Goal: Participate in discussion: Engage in conversation with other users on a specific topic

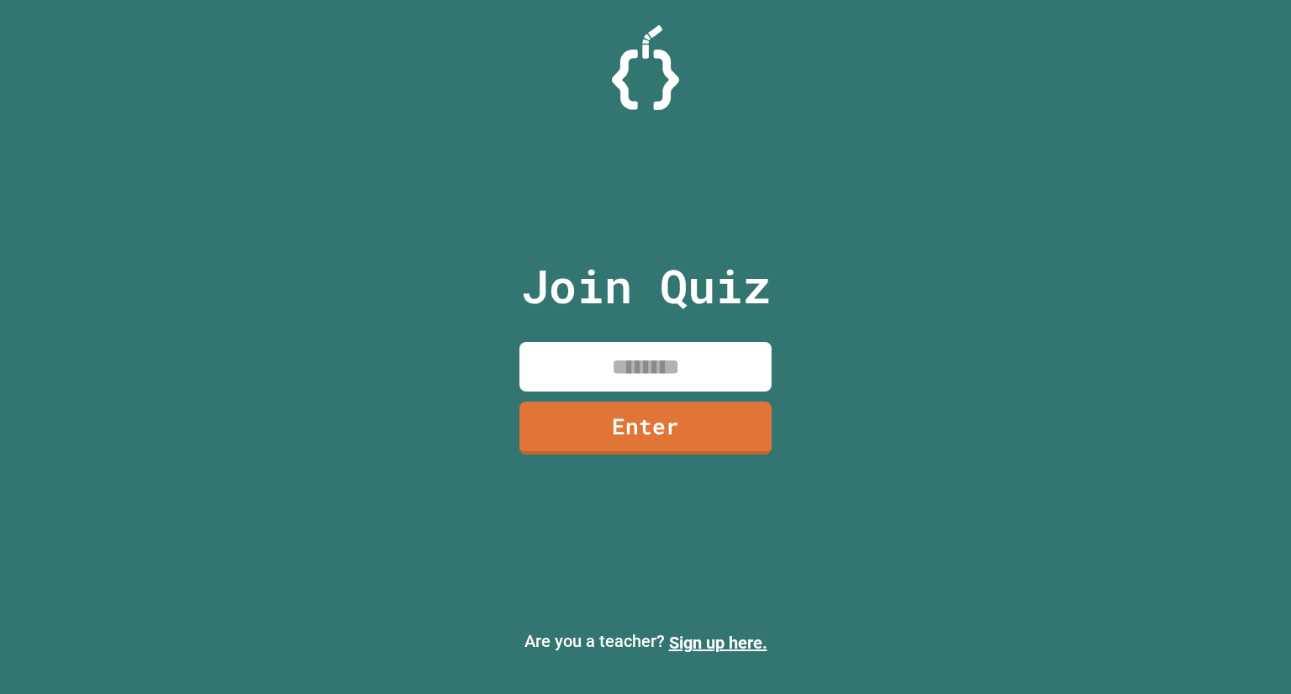
click at [597, 355] on input at bounding box center [645, 367] width 252 height 50
type input "********"
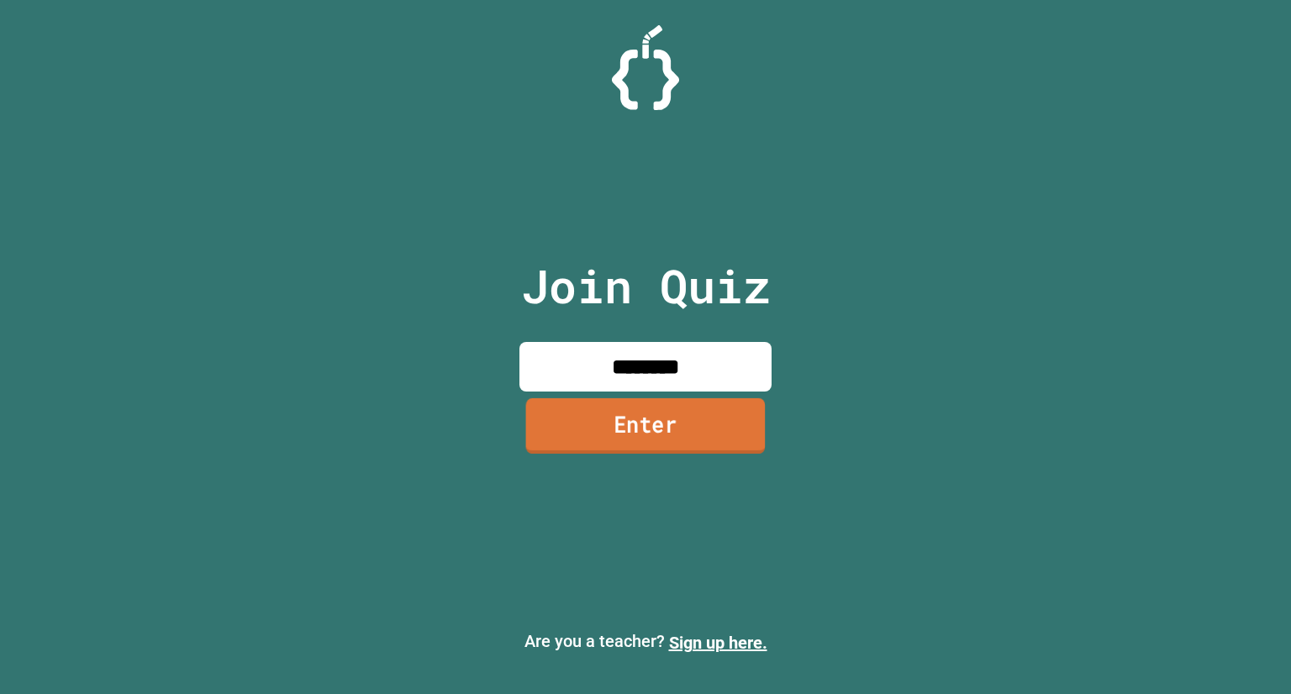
click at [649, 424] on link "Enter" at bounding box center [645, 425] width 239 height 55
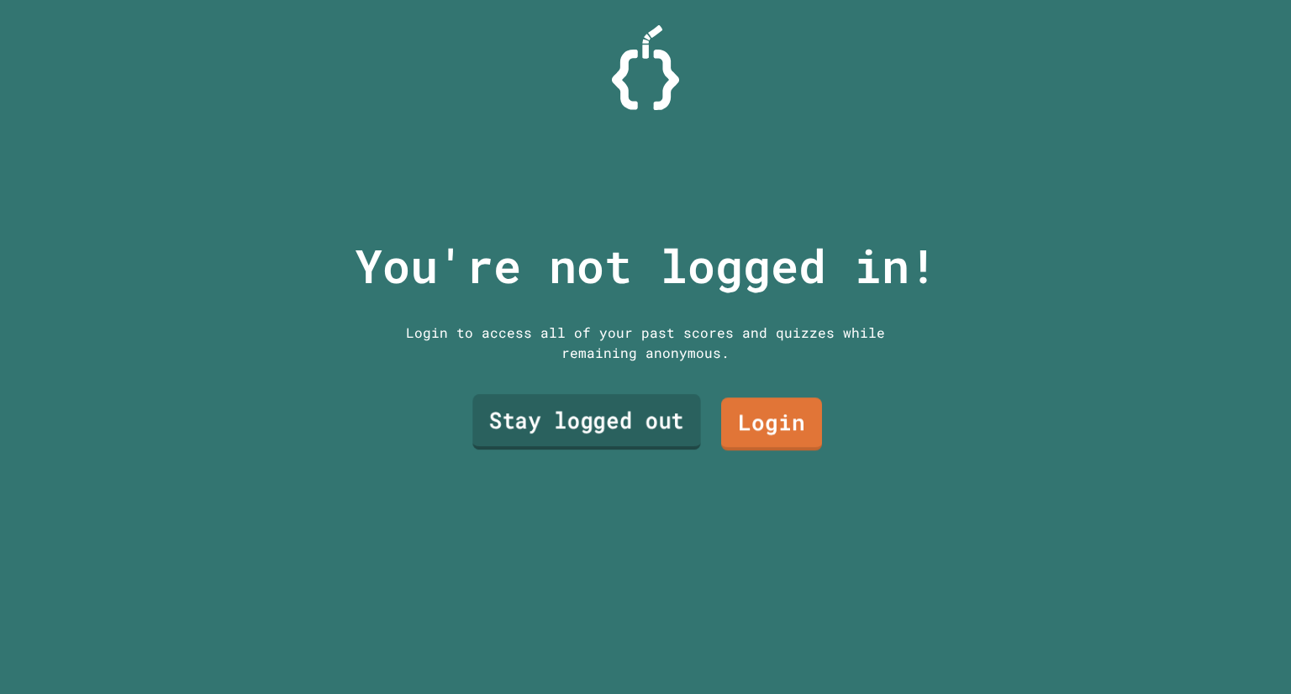
click at [600, 417] on link "Stay logged out" at bounding box center [586, 421] width 228 height 55
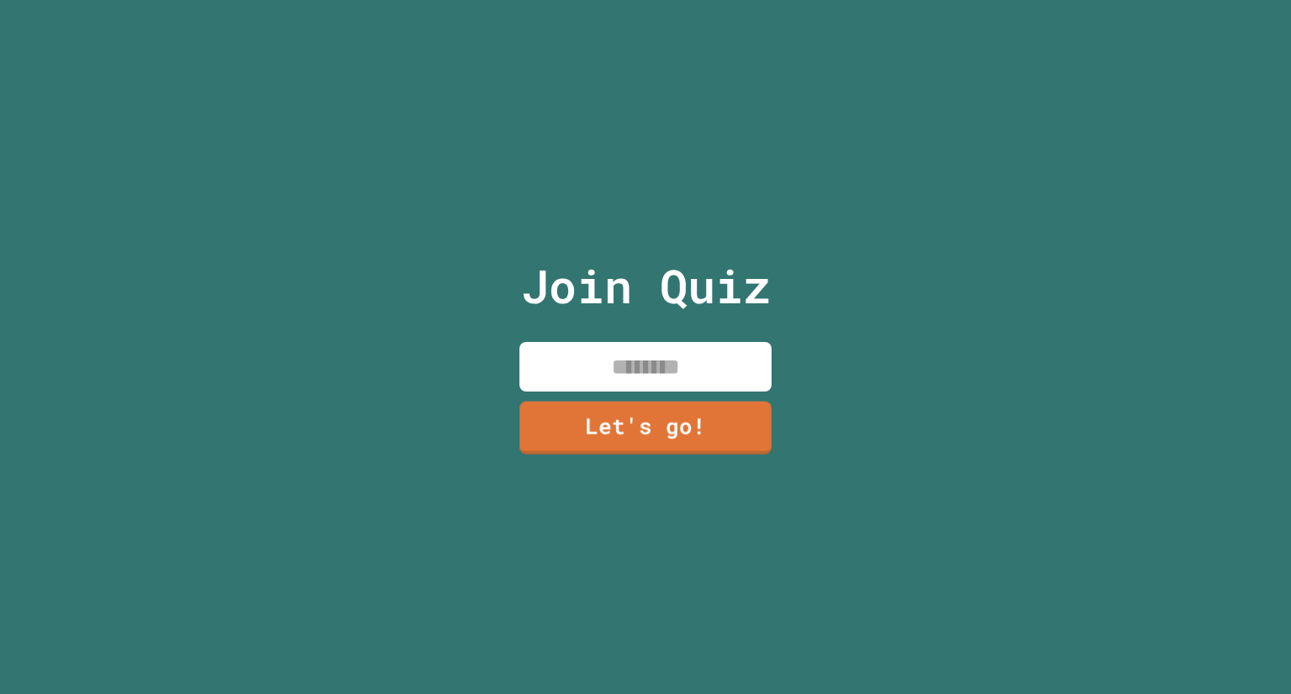
click at [600, 347] on input at bounding box center [645, 367] width 252 height 50
type input "*******"
click at [634, 424] on link "Let's go!" at bounding box center [645, 425] width 239 height 55
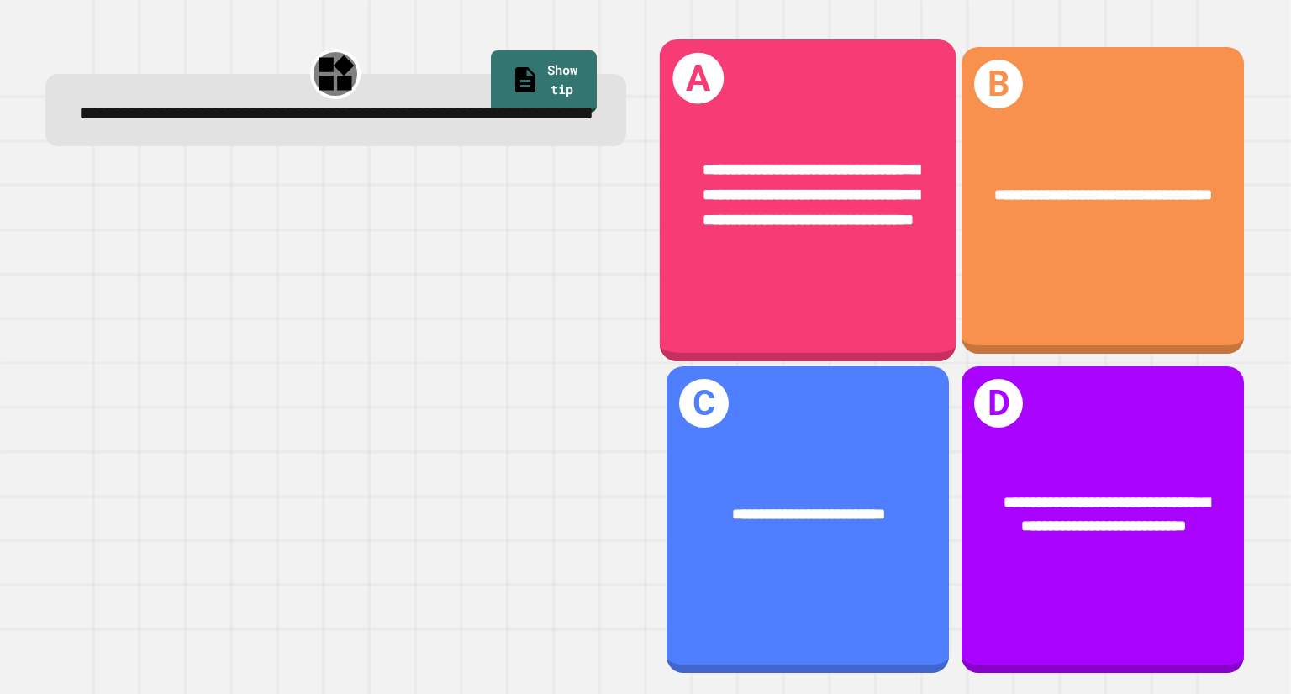
click at [793, 179] on span "**********" at bounding box center [811, 194] width 216 height 66
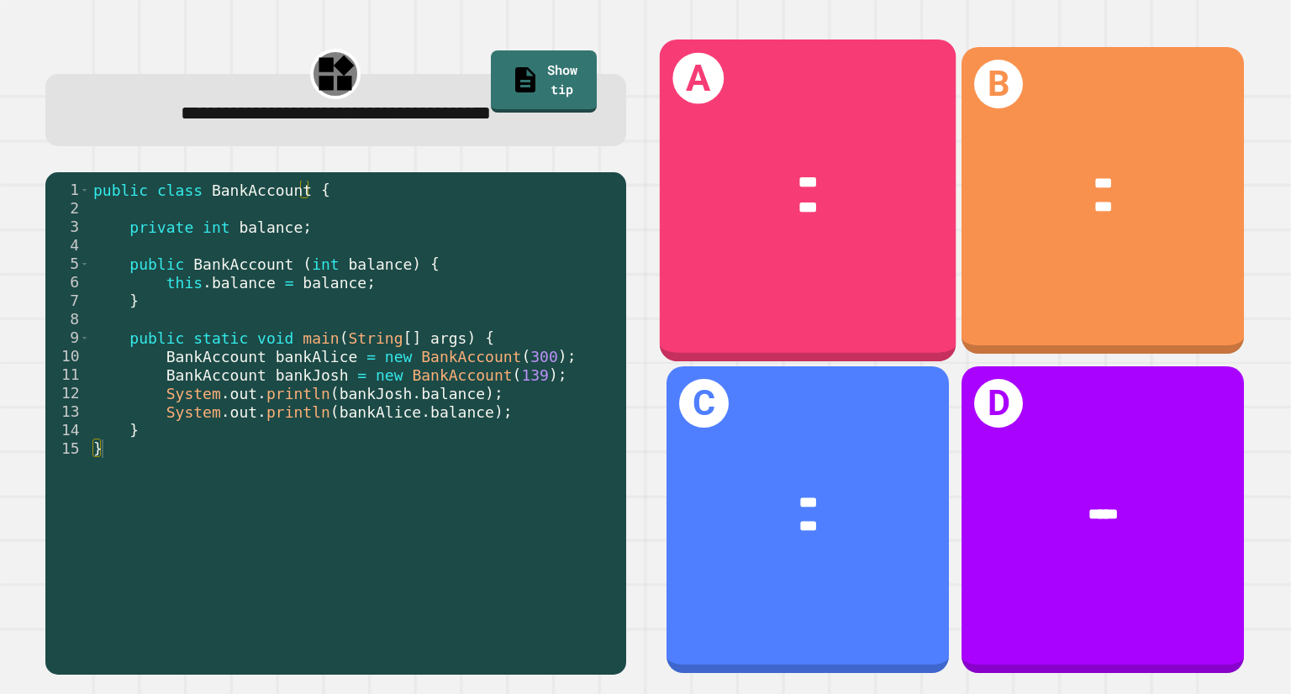
click at [833, 255] on div "A *** ***" at bounding box center [808, 200] width 296 height 322
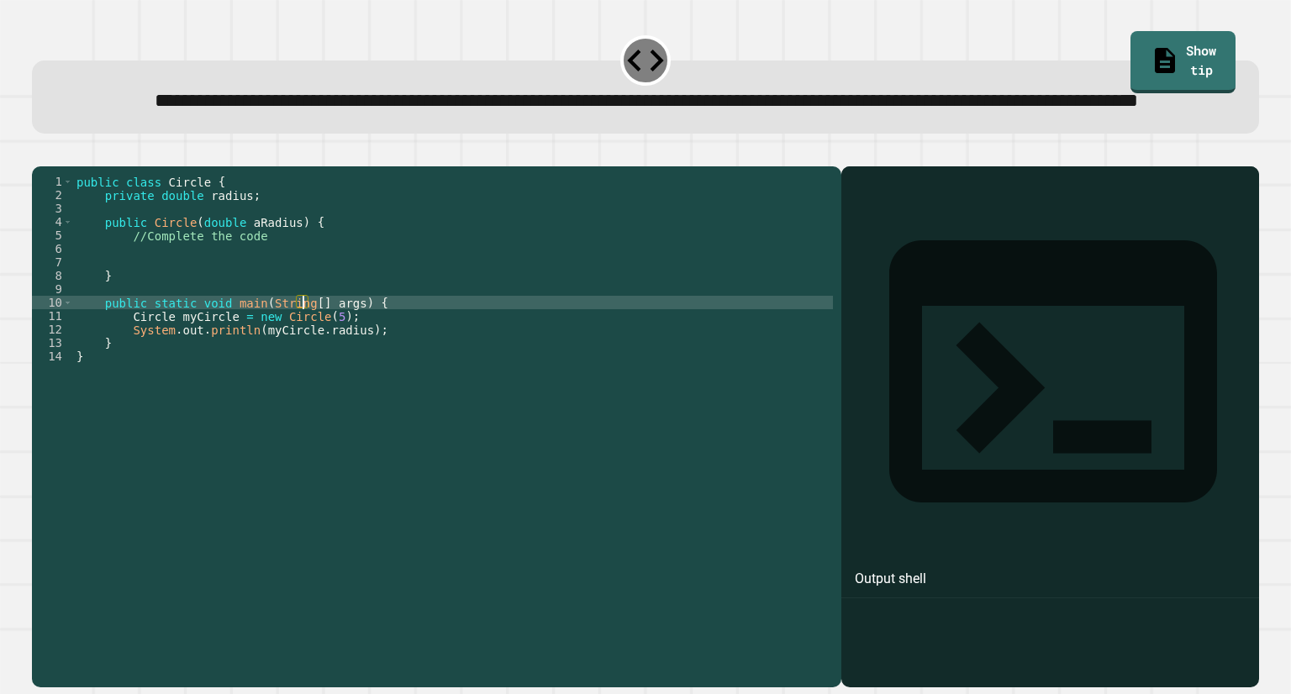
click at [304, 357] on div "public class Circle { private double radius ; public Circle ( double aRadius ) …" at bounding box center [453, 390] width 760 height 430
click at [43, 166] on div at bounding box center [645, 156] width 1226 height 20
click at [40, 153] on icon "button" at bounding box center [40, 153] width 0 height 0
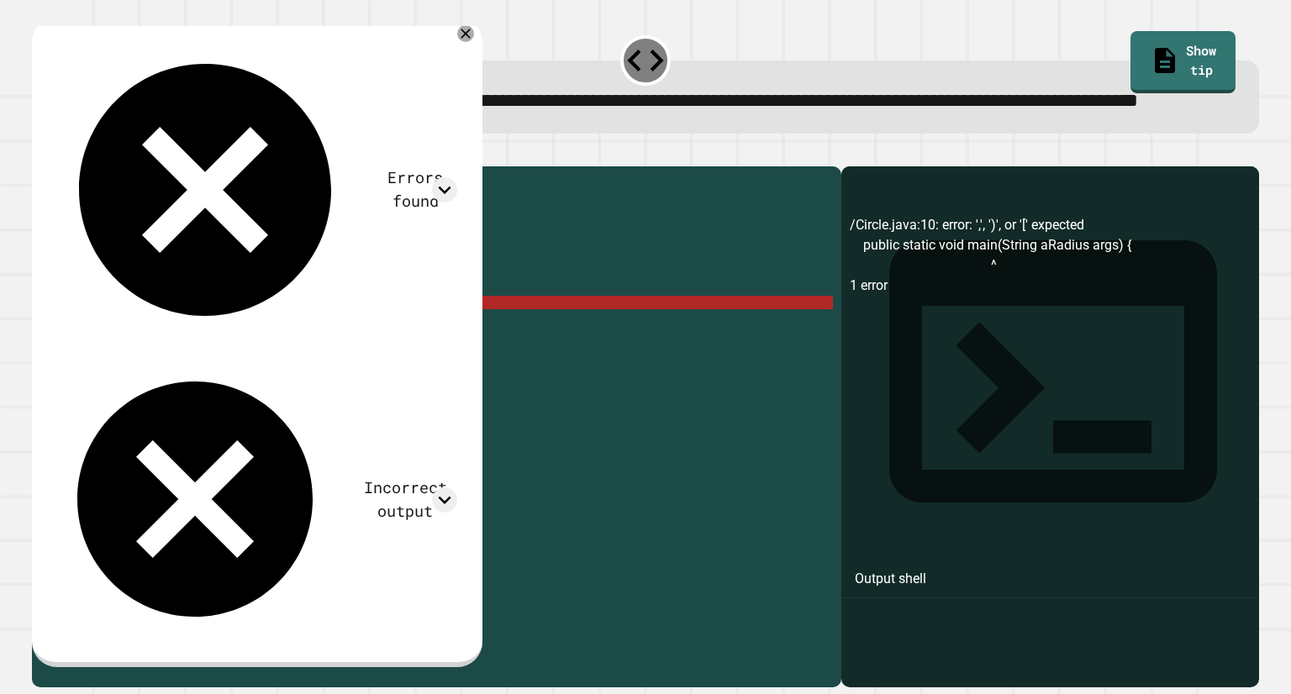
click at [56, 169] on icon "button" at bounding box center [51, 163] width 9 height 12
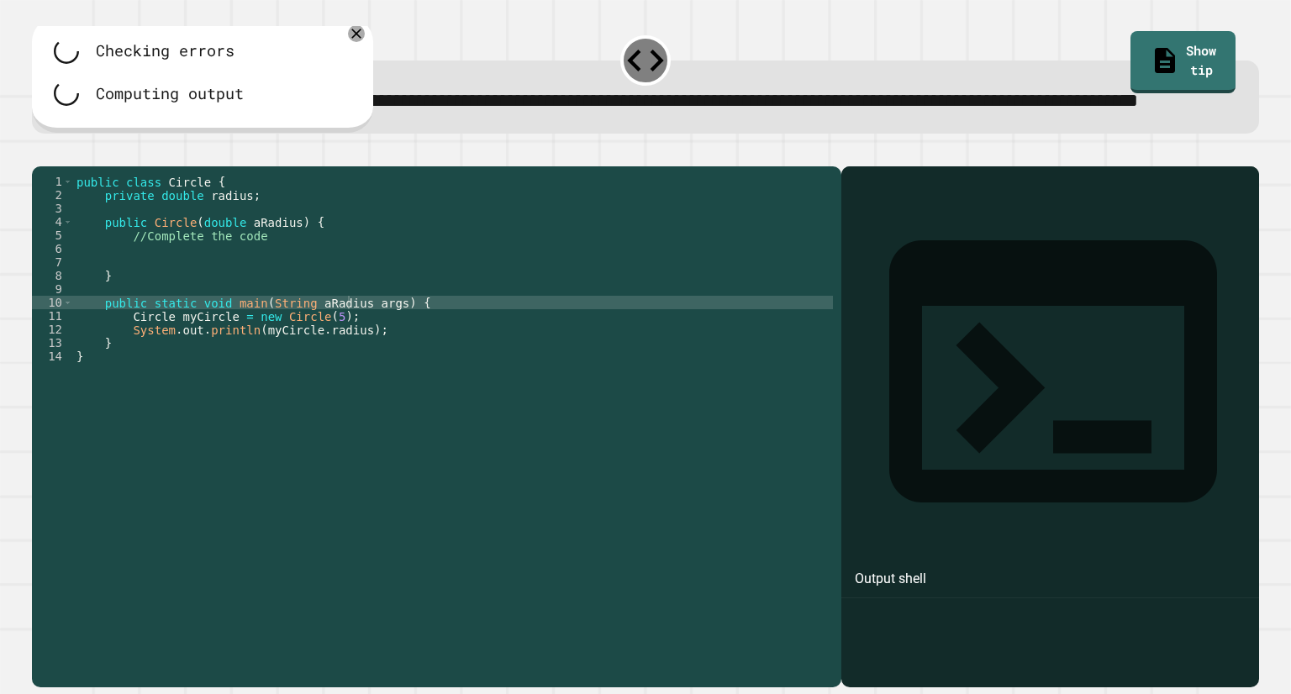
click at [56, 166] on div at bounding box center [645, 156] width 1226 height 20
click at [352, 44] on icon at bounding box center [356, 34] width 20 height 20
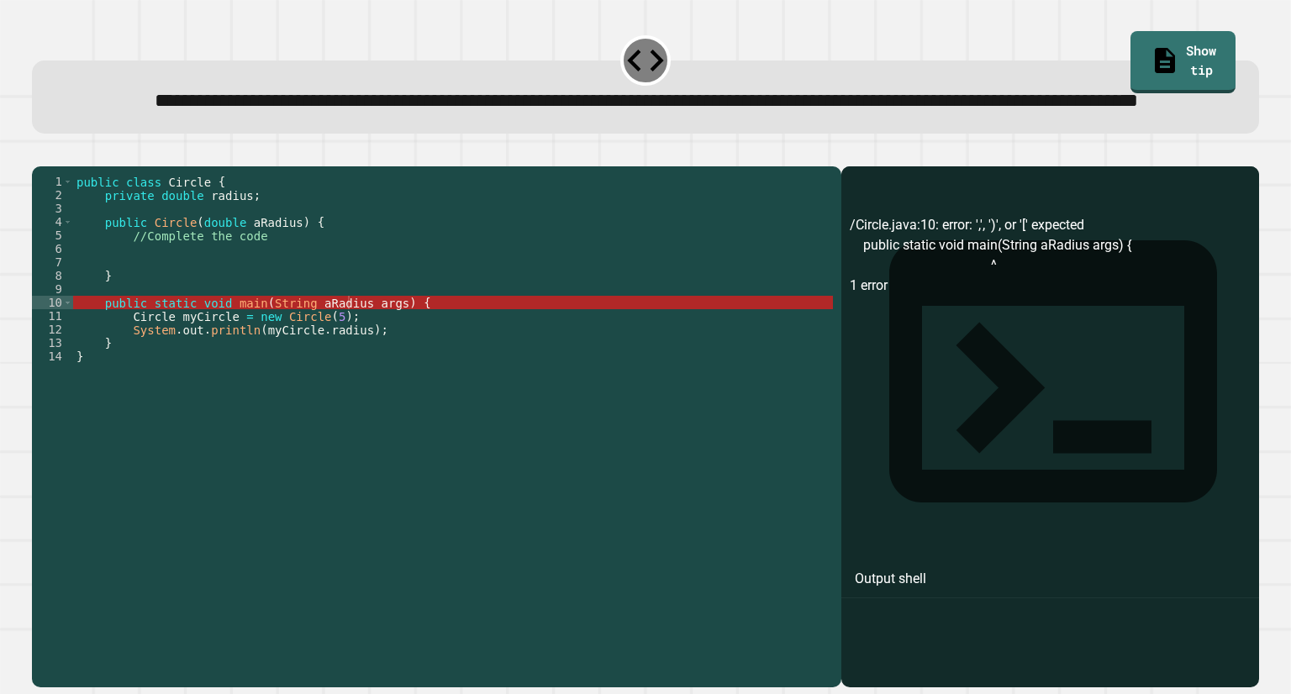
click at [258, 359] on div "public class Circle { private double radius ; public Circle ( double aRadius ) …" at bounding box center [453, 390] width 760 height 430
drag, startPoint x: 142, startPoint y: 359, endPoint x: 397, endPoint y: 360, distance: 254.6
click at [397, 360] on div "public class Circle { private double radius ; public Circle ( double aRadius ) …" at bounding box center [453, 390] width 760 height 430
click at [348, 359] on div "public class Circle { private double radius ; public Circle ( double aRadius ) …" at bounding box center [453, 376] width 760 height 403
type textarea "**********"
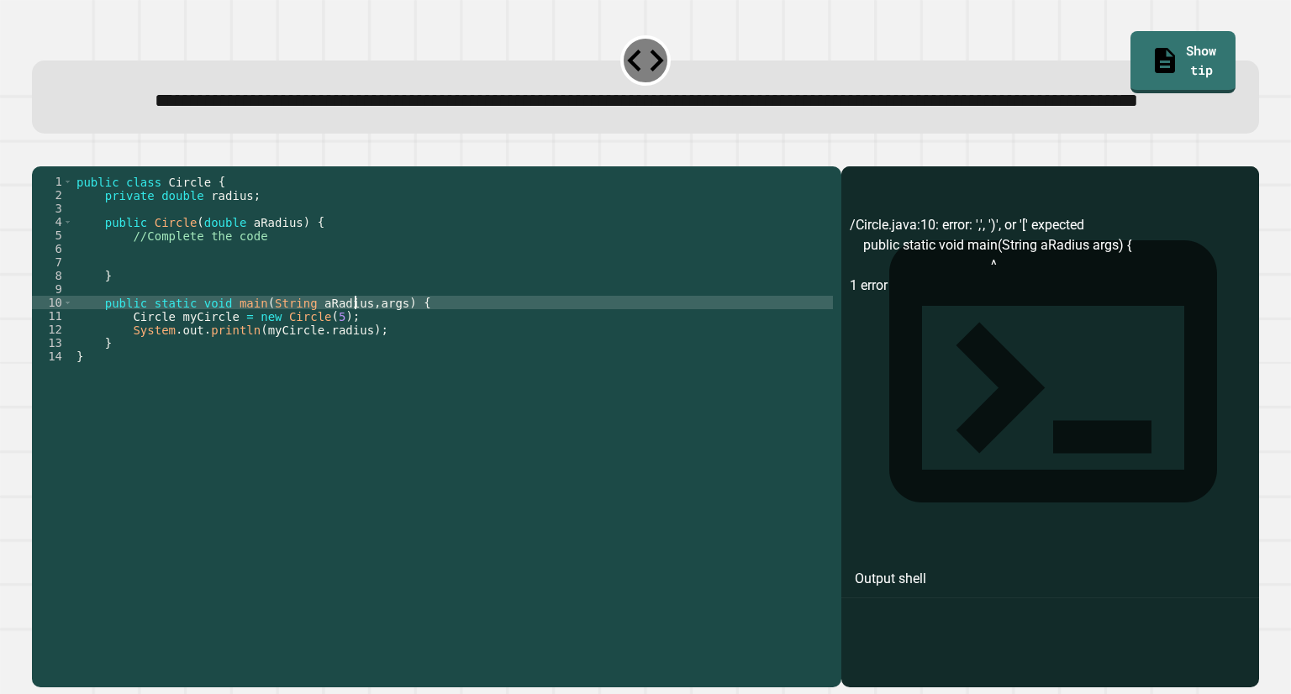
click at [189, 303] on div "public class Circle { private double radius ; public Circle ( double aRadius ) …" at bounding box center [453, 390] width 760 height 430
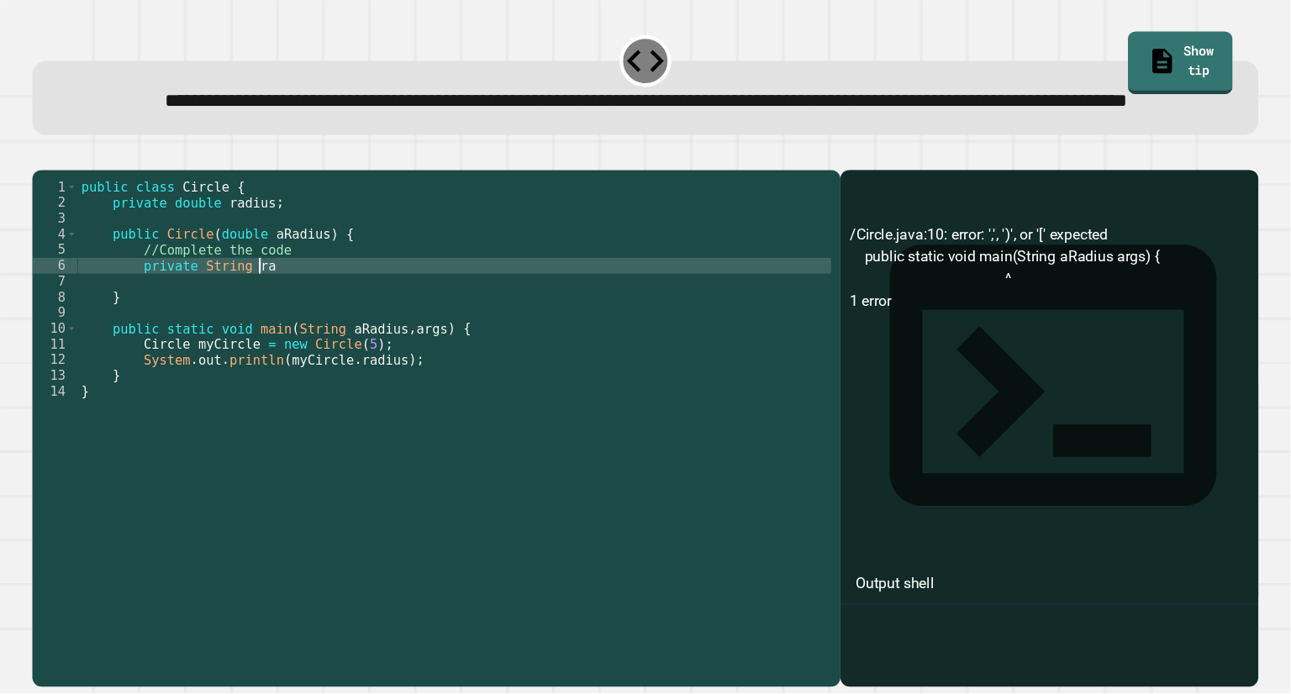
scroll to position [0, 10]
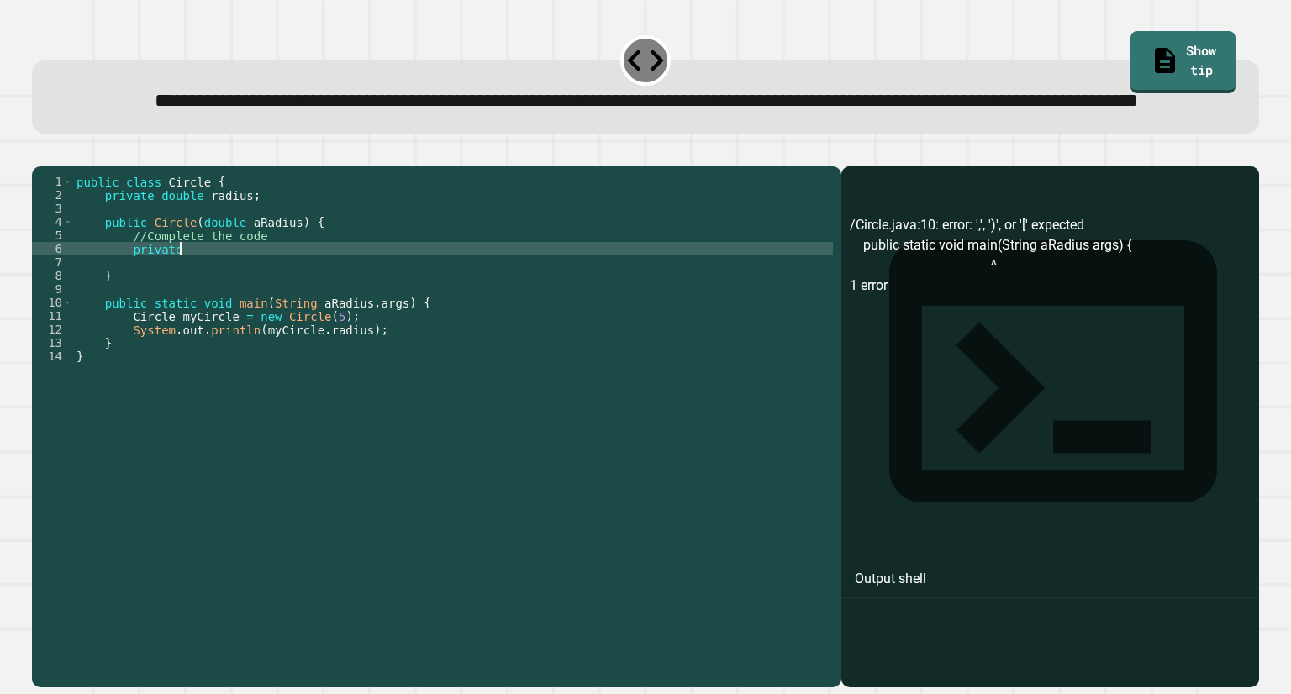
type textarea "*******"
drag, startPoint x: 353, startPoint y: 362, endPoint x: 297, endPoint y: 362, distance: 55.5
click at [297, 362] on div "public class Circle { private double radius ; public Circle ( double aRadius ) …" at bounding box center [453, 390] width 760 height 430
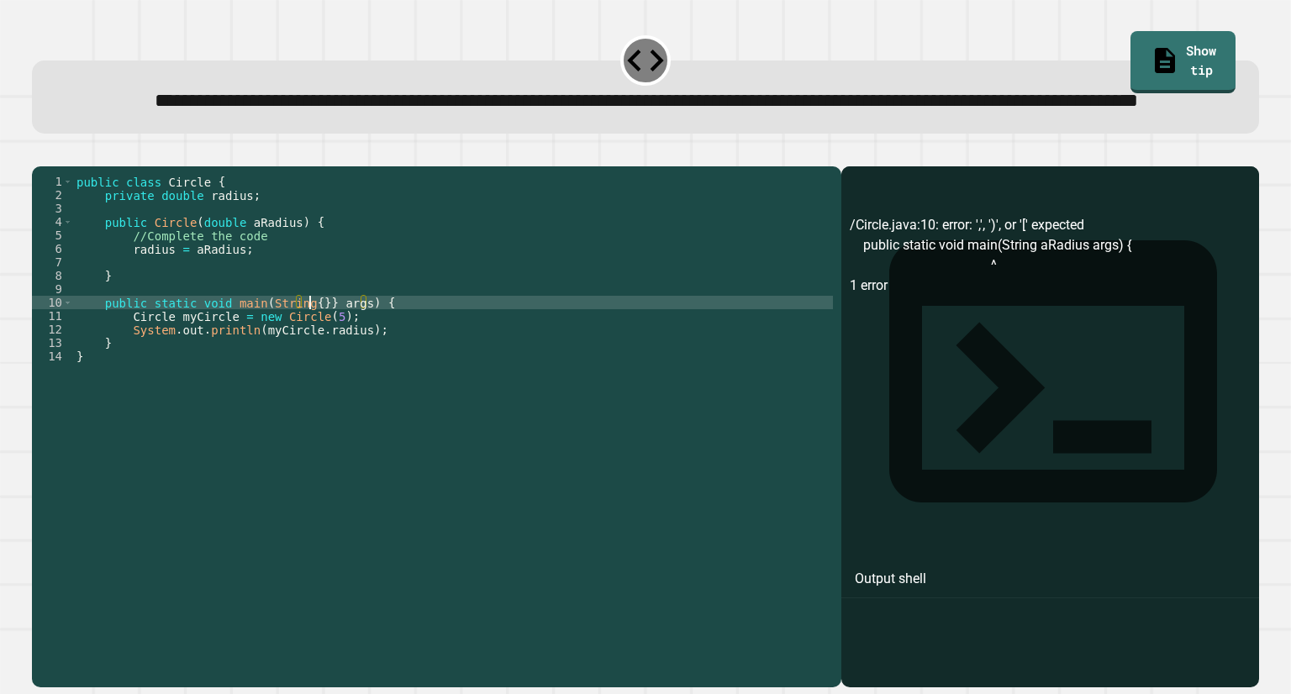
scroll to position [0, 16]
type textarea "**********"
click at [58, 166] on div at bounding box center [645, 156] width 1226 height 20
click at [40, 153] on icon "button" at bounding box center [40, 153] width 0 height 0
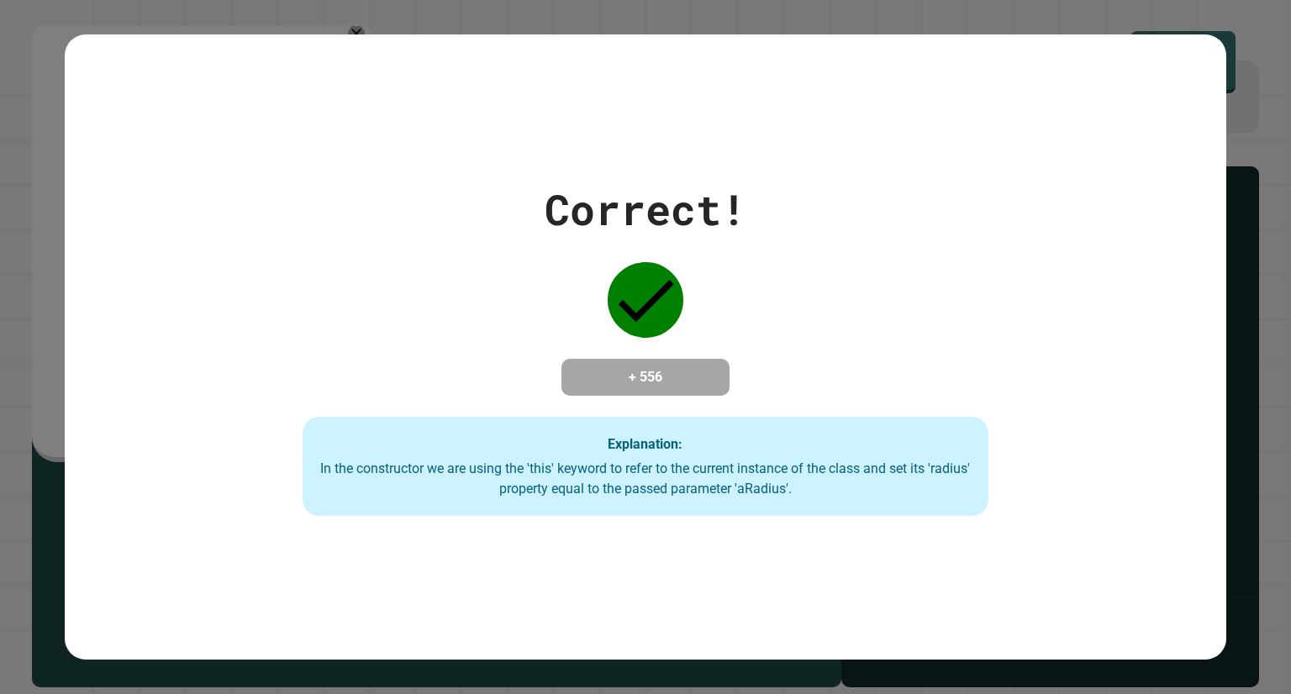
click at [1265, 23] on div "Correct! + 556 Explanation: In the constructor we are using the 'this' keyword …" at bounding box center [645, 347] width 1291 height 694
click at [734, 144] on div "Correct! + 556 Explanation: In the constructor we are using the 'this' keyword …" at bounding box center [645, 346] width 1161 height 624
click at [845, 277] on div "Correct! + 556 Explanation: In the constructor we are using the 'this' keyword …" at bounding box center [644, 347] width 979 height 338
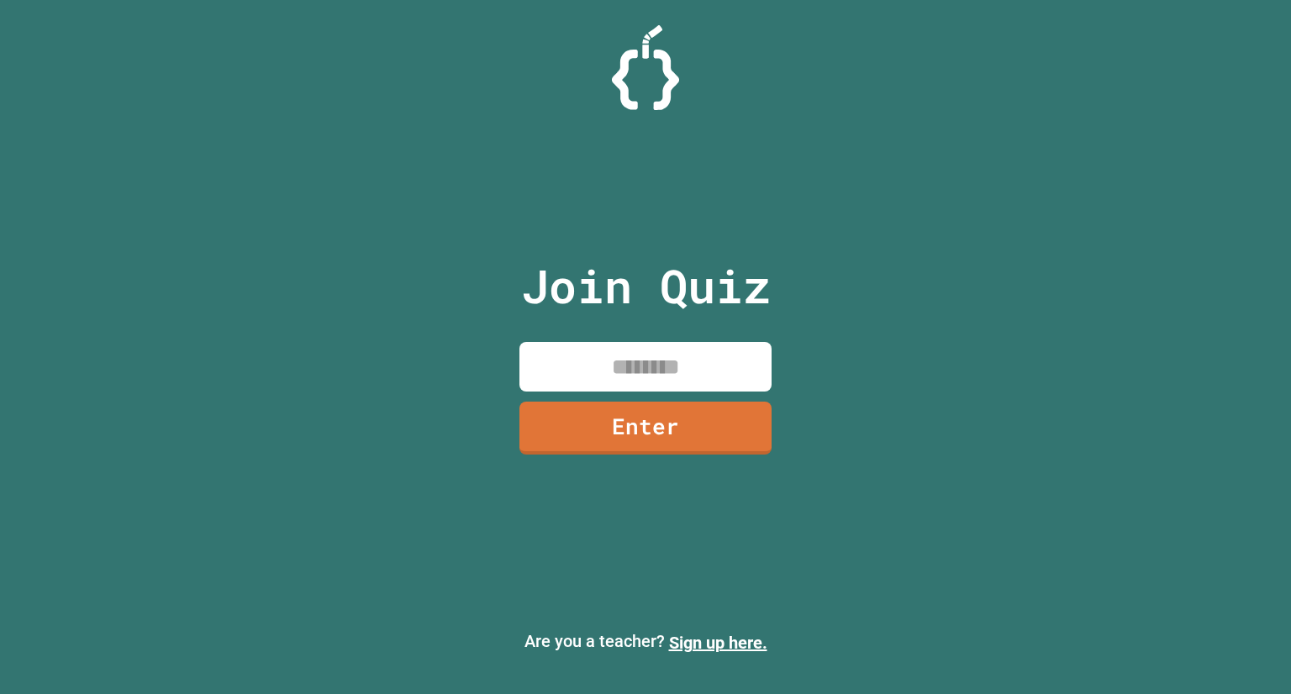
click at [613, 373] on input at bounding box center [645, 367] width 252 height 50
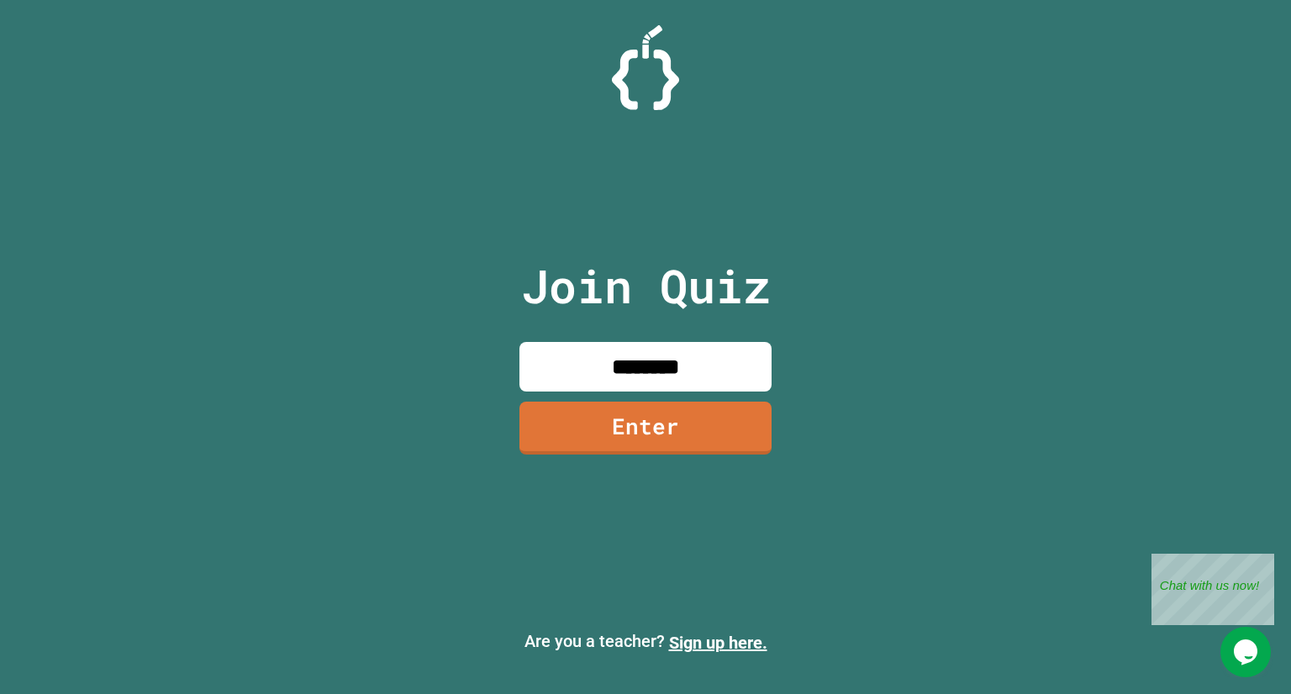
type input "********"
click at [651, 433] on link "Enter" at bounding box center [645, 425] width 239 height 55
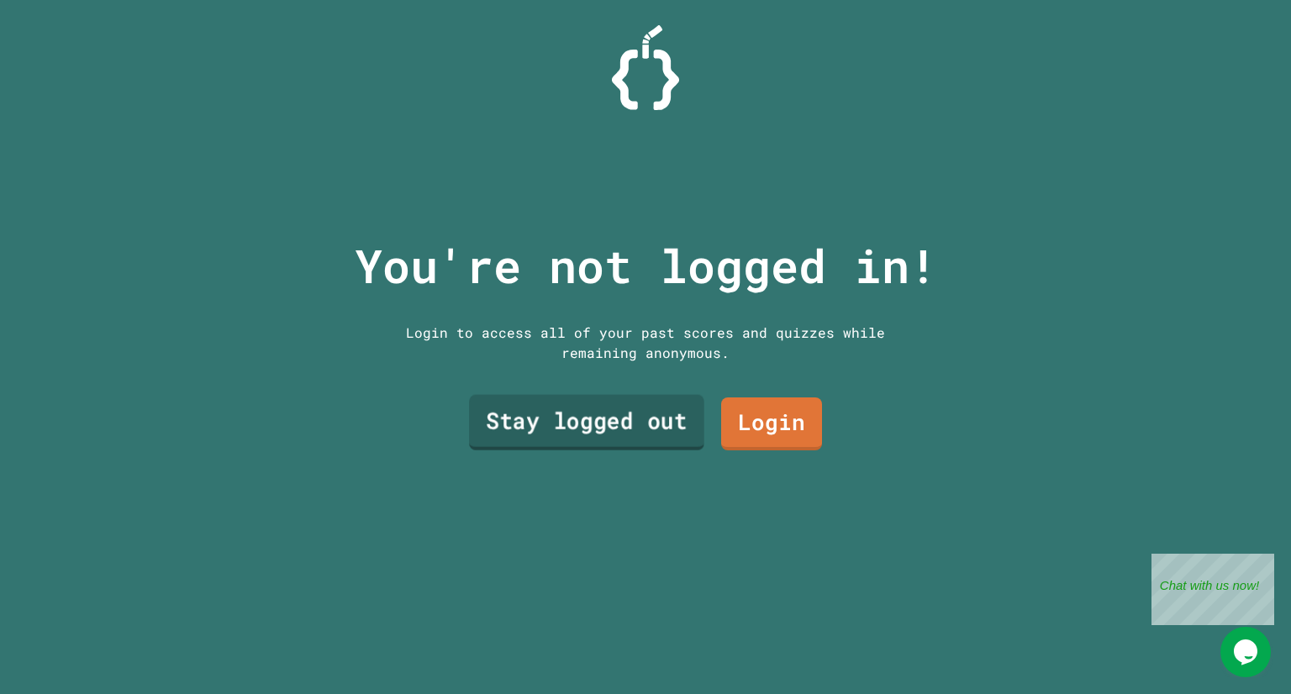
click at [663, 424] on link "Stay logged out" at bounding box center [586, 421] width 235 height 55
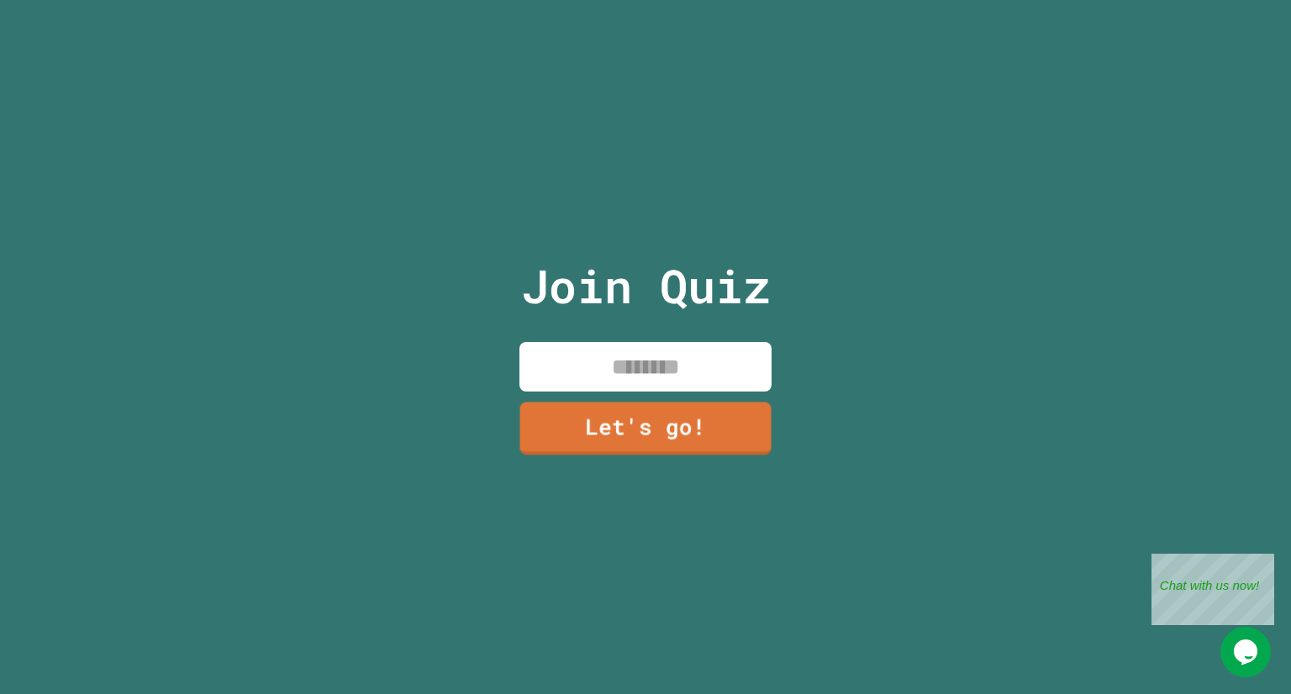
click at [615, 371] on input at bounding box center [645, 367] width 252 height 50
type input "*******"
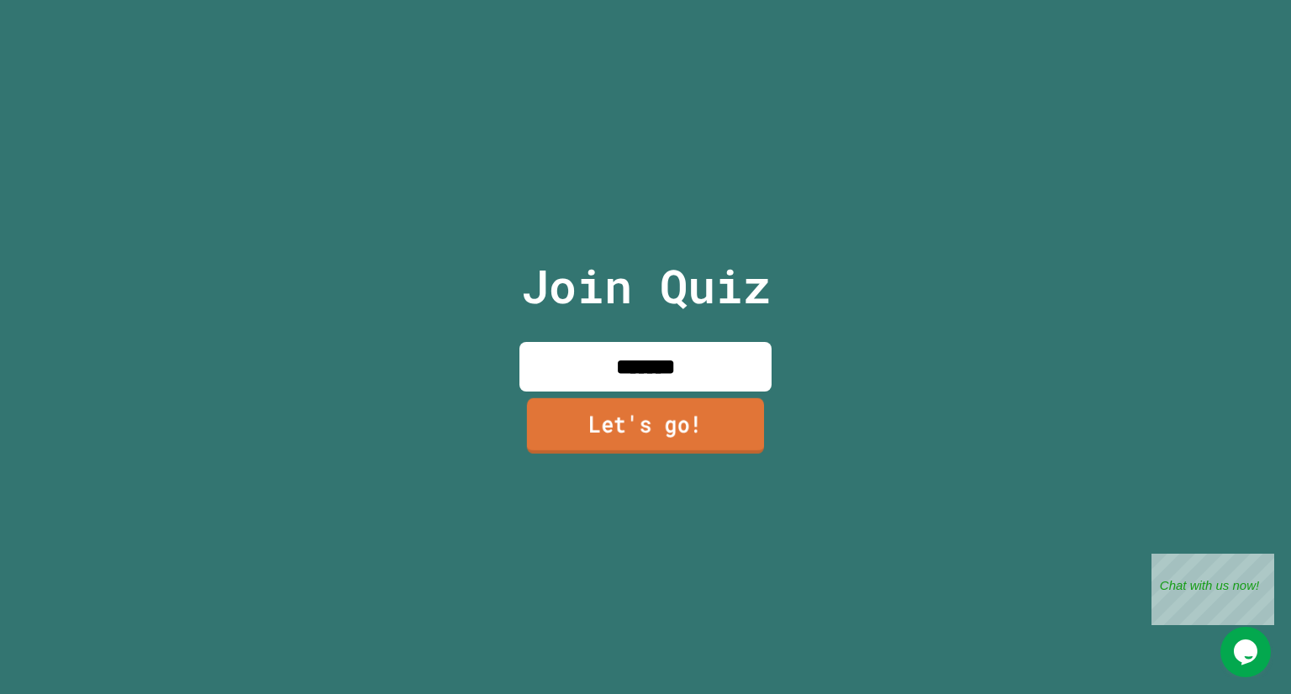
click at [626, 429] on link "Let's go!" at bounding box center [645, 425] width 237 height 55
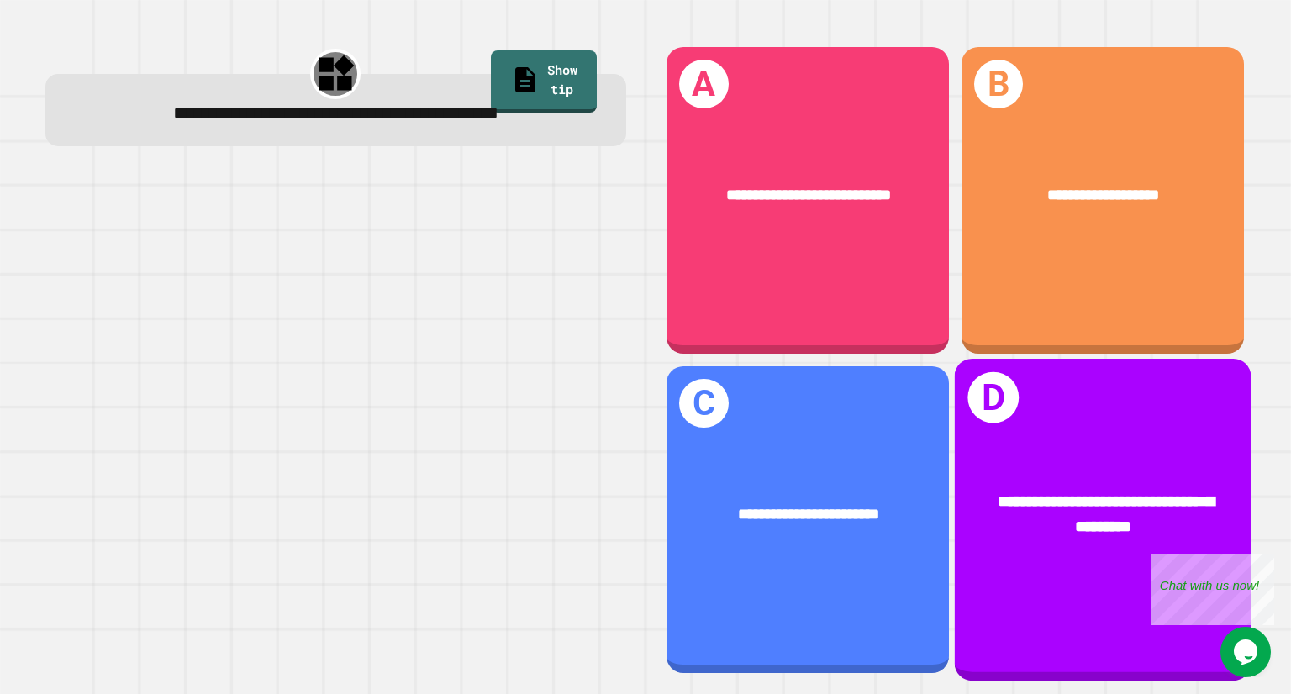
click at [1025, 493] on span "**********" at bounding box center [1106, 513] width 216 height 41
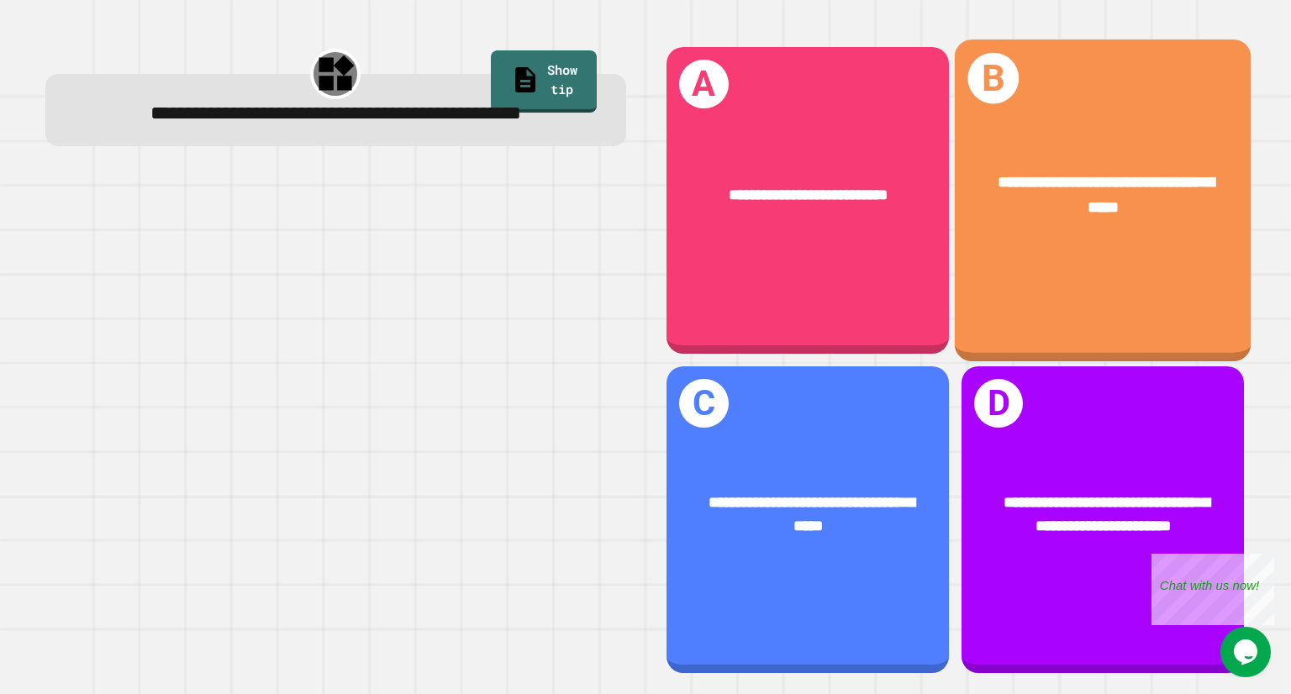
click at [1068, 232] on div "**********" at bounding box center [1102, 196] width 296 height 114
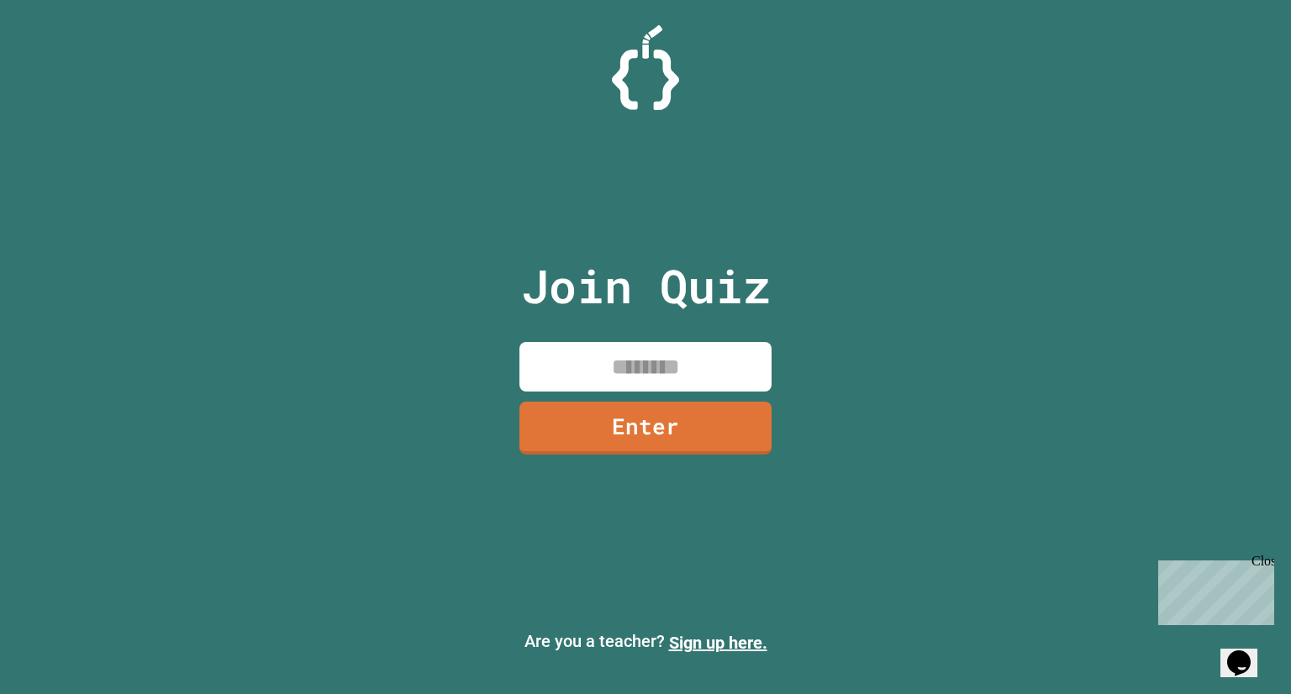
click at [633, 371] on input at bounding box center [645, 367] width 252 height 50
type input "********"
click at [672, 438] on link "Enter" at bounding box center [644, 425] width 239 height 55
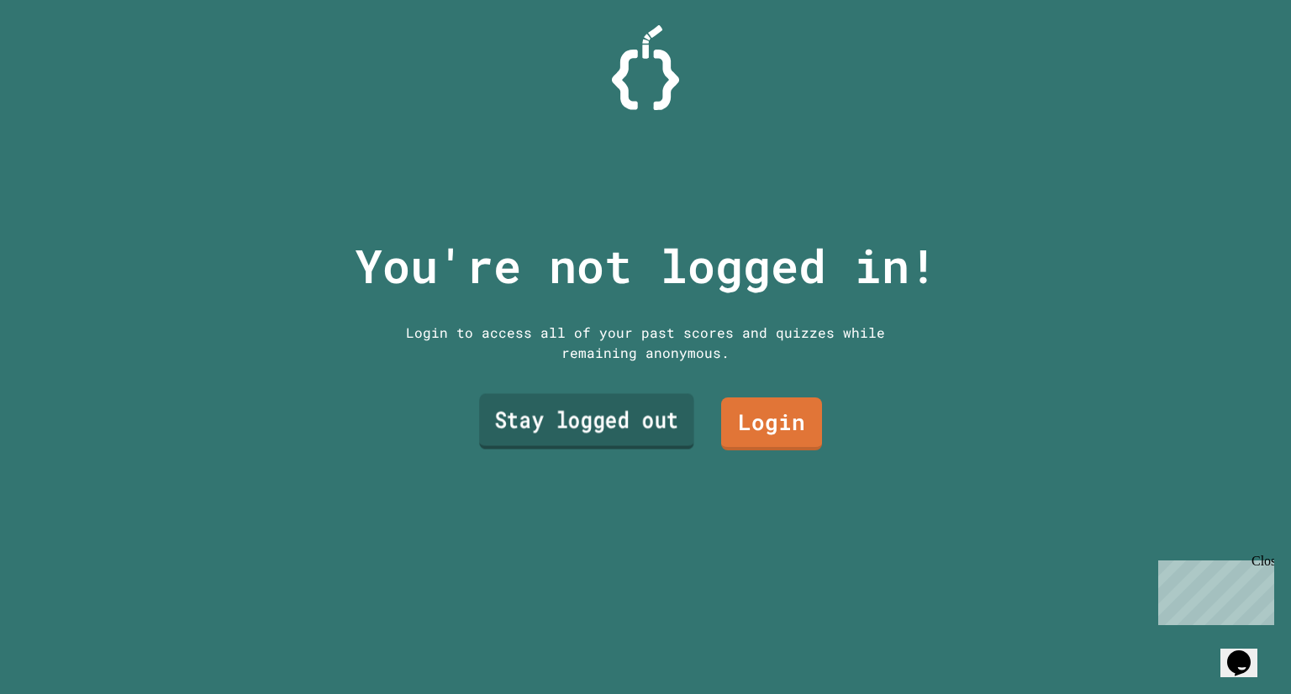
click at [681, 428] on link "Stay logged out" at bounding box center [586, 420] width 215 height 55
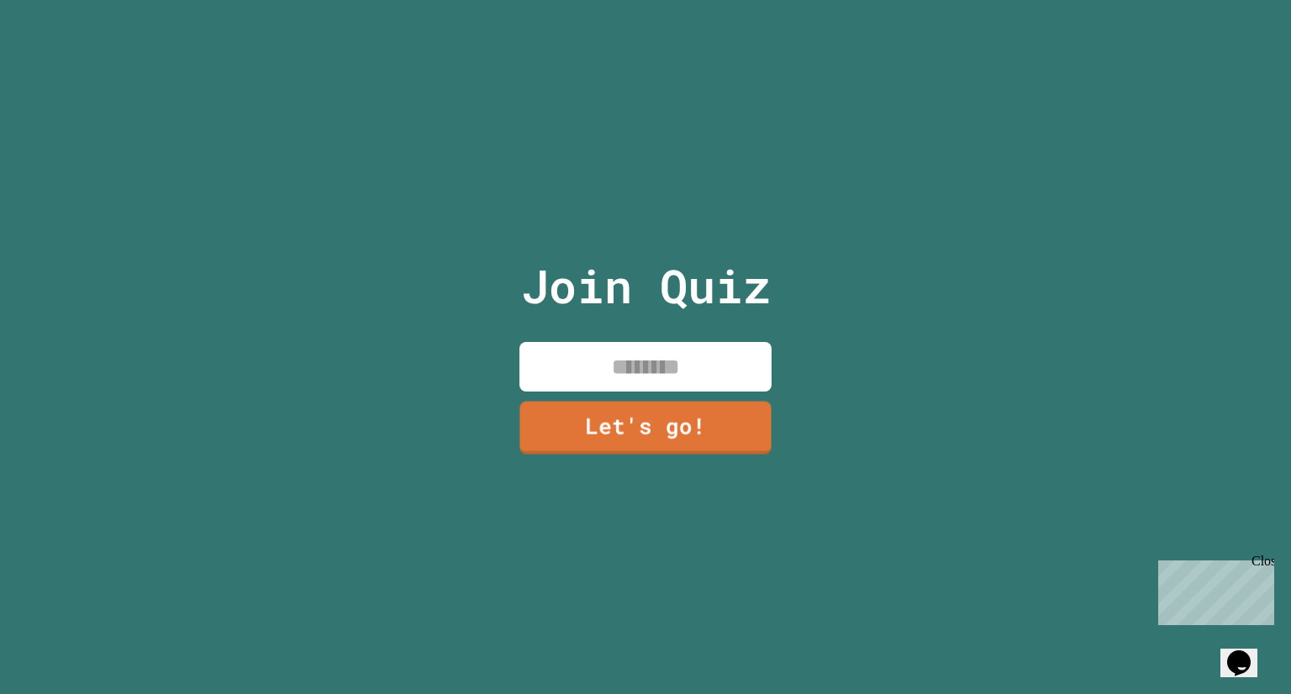
click at [620, 353] on input at bounding box center [645, 367] width 252 height 50
type input "*******"
click at [675, 424] on link "Let's go!" at bounding box center [645, 429] width 248 height 54
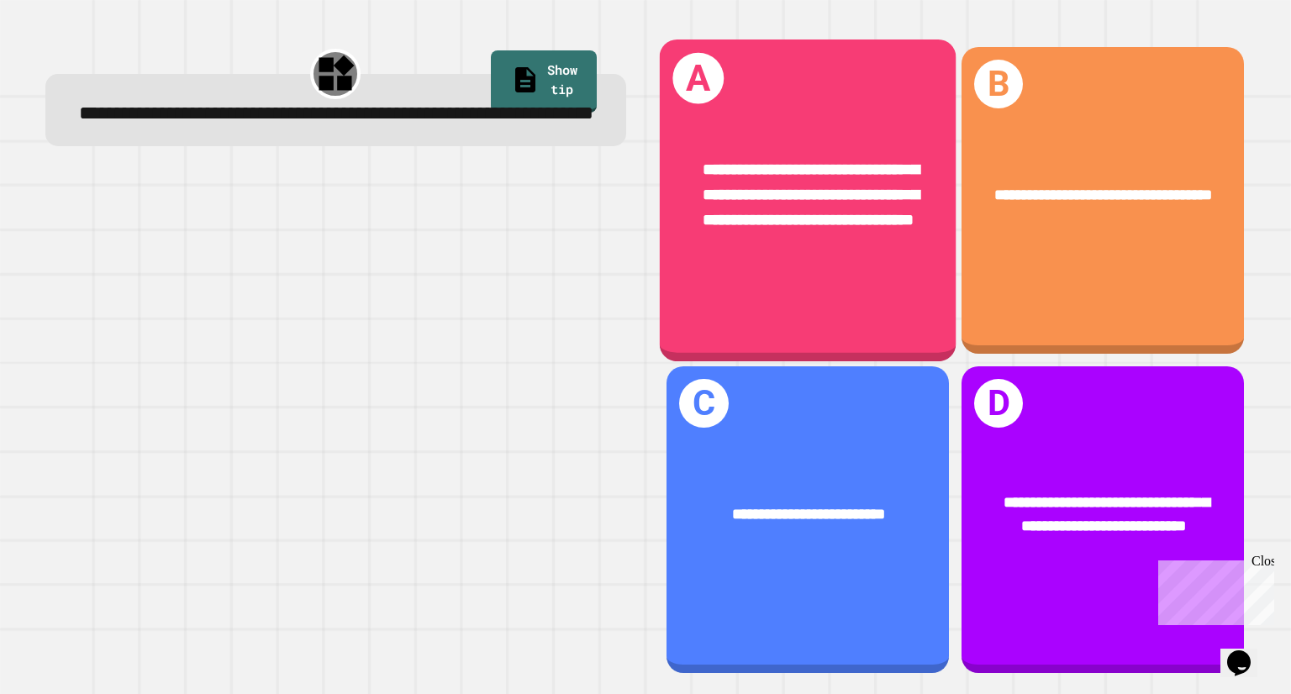
click at [770, 252] on div "**********" at bounding box center [808, 195] width 296 height 139
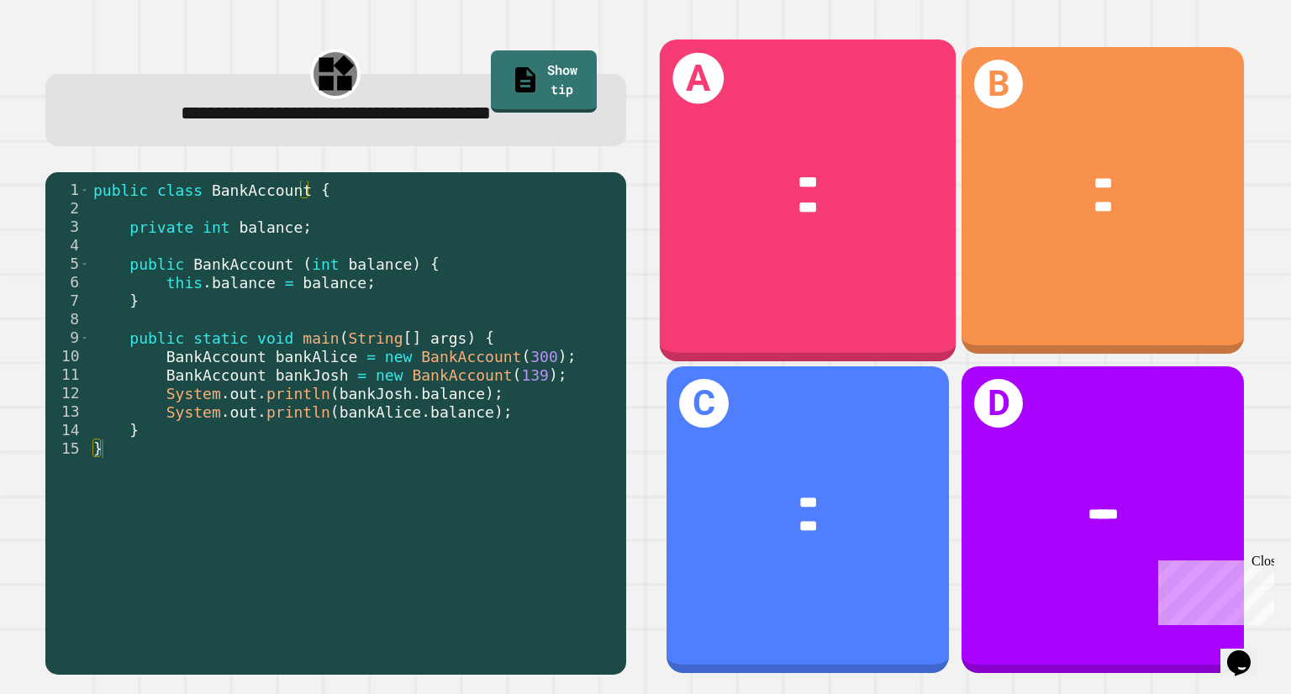
click at [829, 273] on div "A *** ***" at bounding box center [808, 200] width 296 height 322
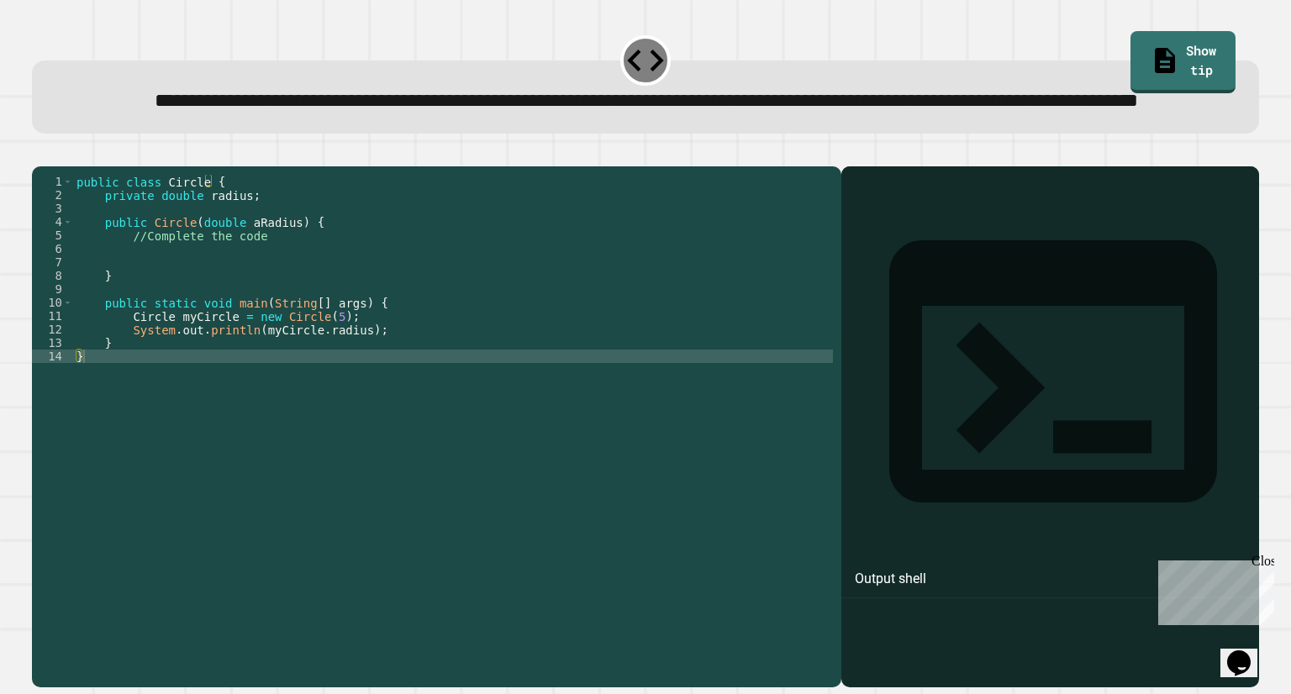
click at [229, 312] on div "public class Circle { private double radius ; public Circle ( double aRadius ) …" at bounding box center [453, 390] width 760 height 430
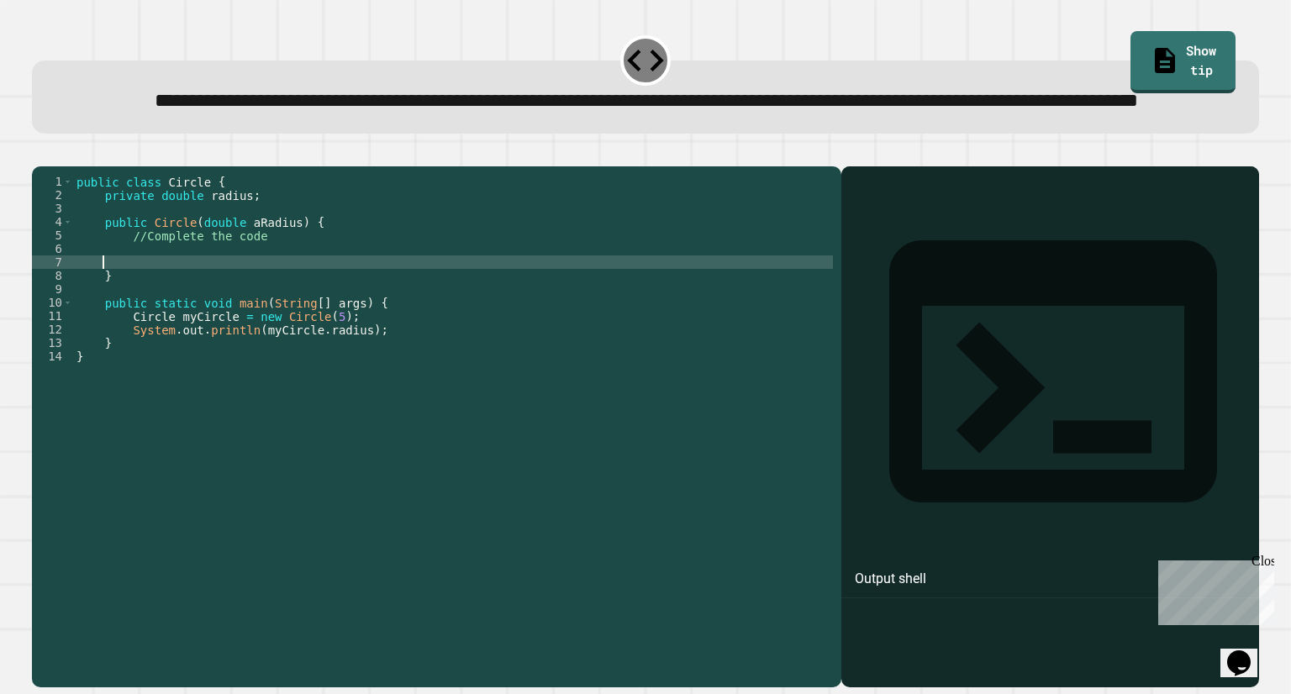
click at [229, 312] on div "public class Circle { private double radius ; public Circle ( double aRadius ) …" at bounding box center [453, 390] width 760 height 430
click at [231, 298] on div "public class Circle { private double radius ; public Circle ( double aRadius ) …" at bounding box center [453, 390] width 760 height 430
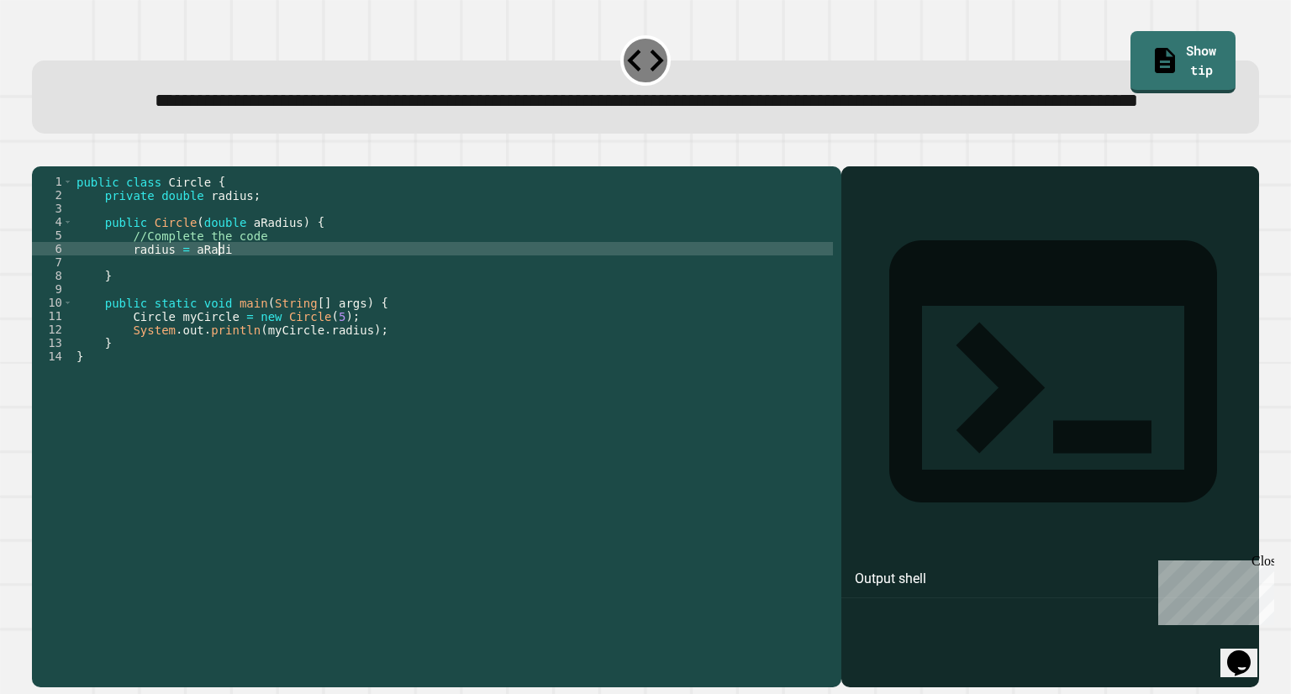
scroll to position [0, 10]
type textarea "**********"
click at [56, 169] on icon "button" at bounding box center [51, 163] width 9 height 12
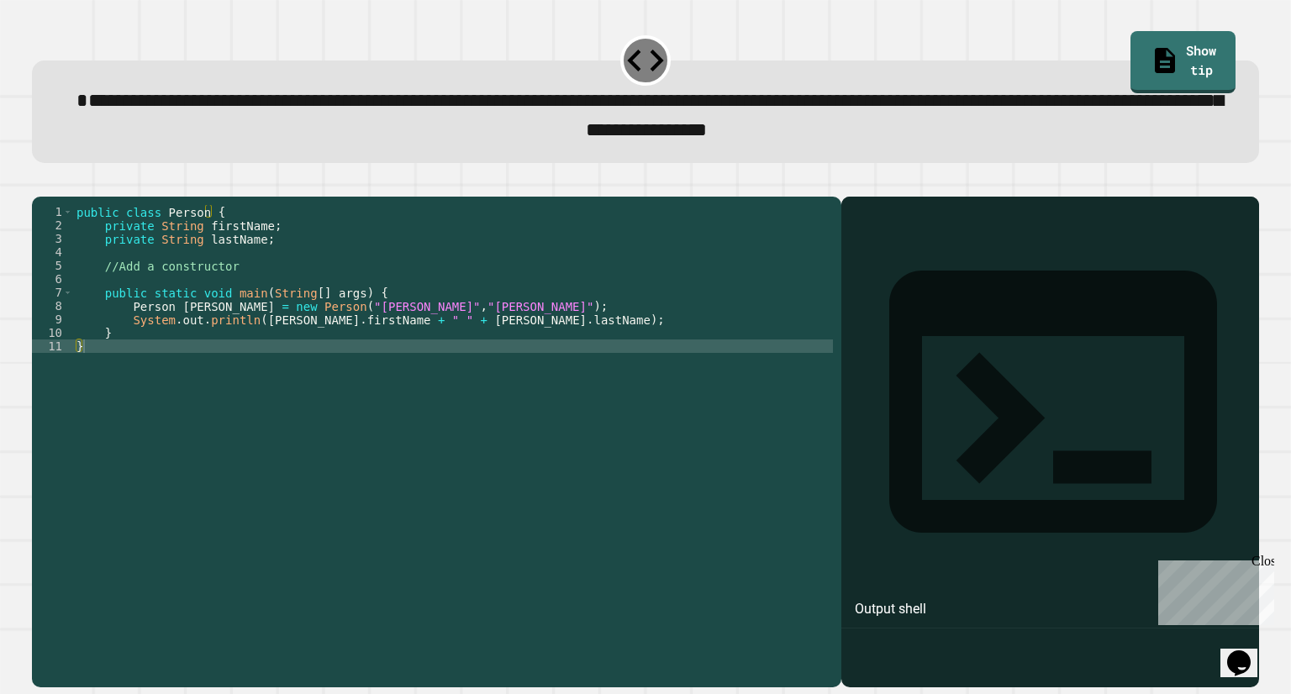
click at [209, 305] on div "public class Person { private String firstName ; private String lastName ; //Ad…" at bounding box center [453, 420] width 760 height 430
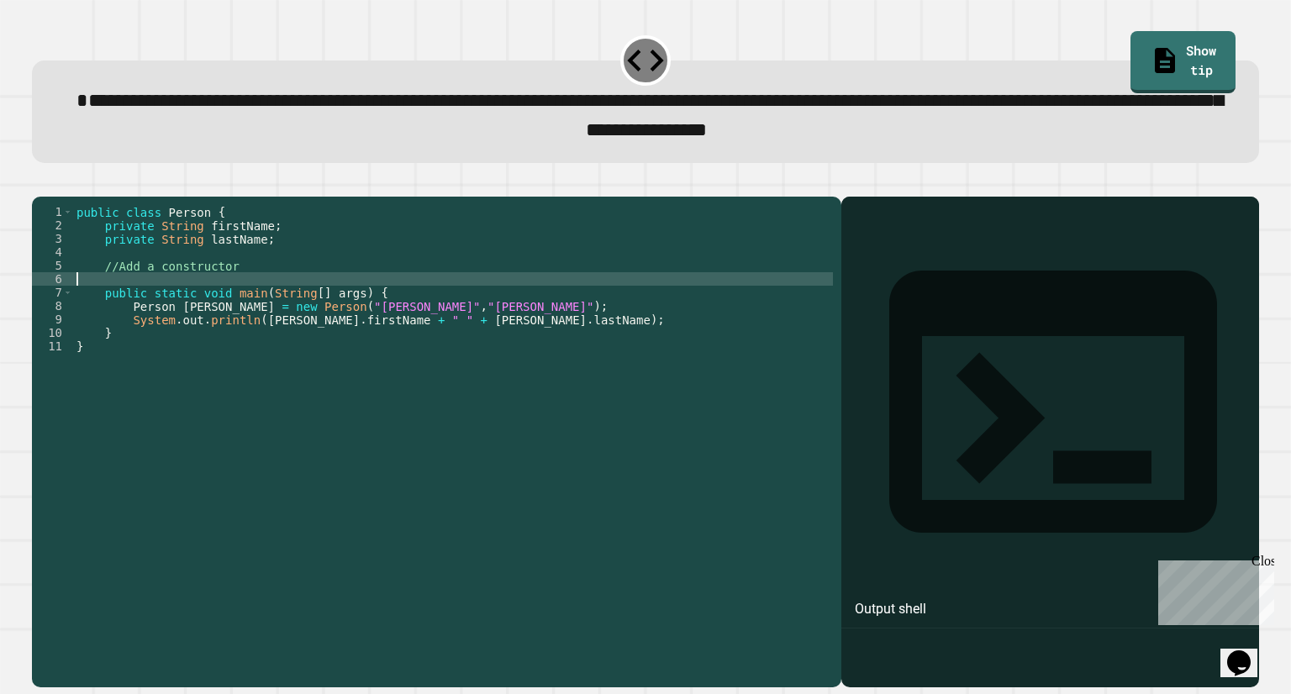
type textarea "*"
click at [74, 308] on div "public class Person { private String firstName ; private String lastName ; //Ad…" at bounding box center [453, 420] width 760 height 430
click at [167, 306] on div "public class Person { private String firstName ; private String lastName ; //Ad…" at bounding box center [453, 420] width 760 height 430
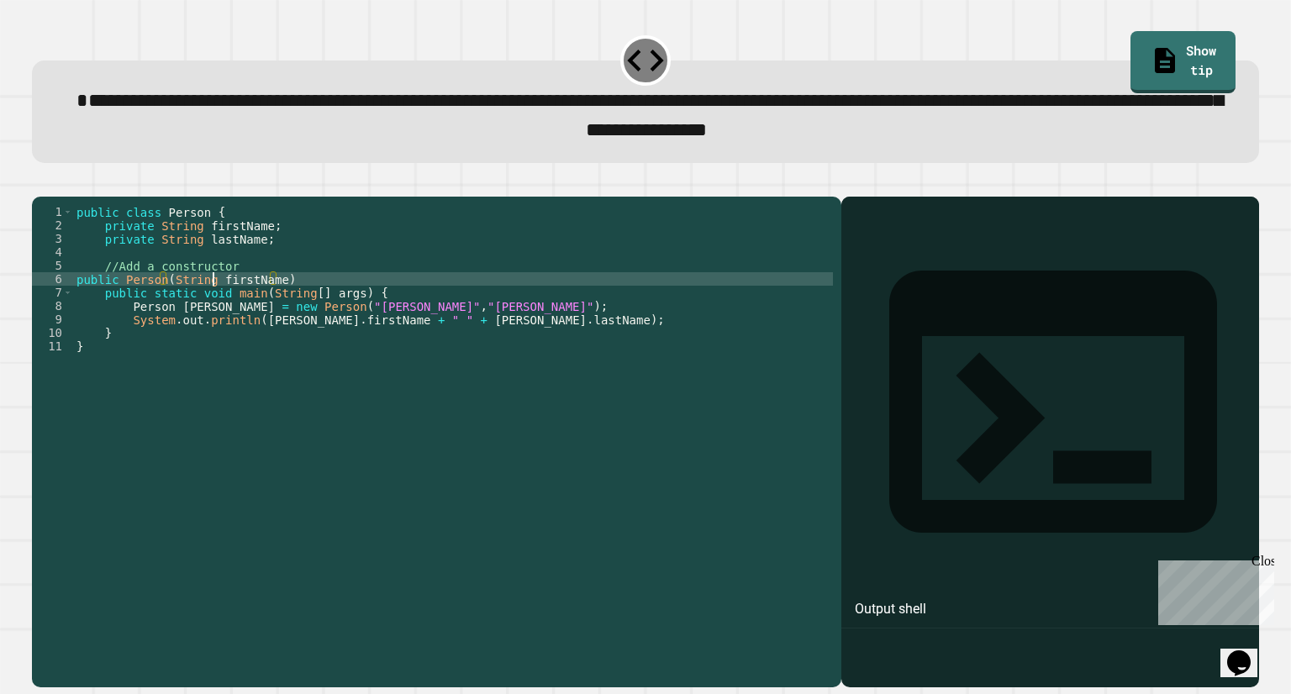
click at [215, 303] on div "public class Person { private String firstName ; private String lastName ; //Ad…" at bounding box center [453, 420] width 760 height 430
click at [276, 302] on div "public class Person { private String firstName ; private String lastName ; //Ad…" at bounding box center [453, 420] width 760 height 430
type textarea "**********"
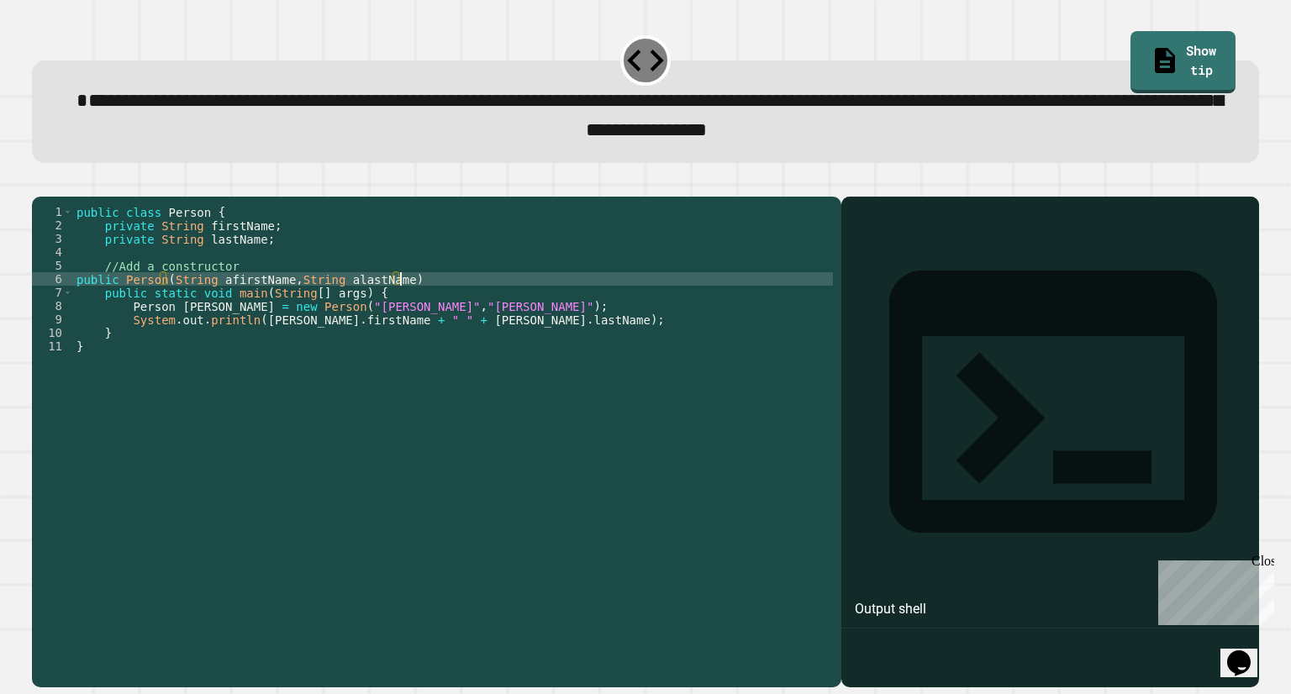
click at [418, 305] on div "public class Person { private String firstName ; private String lastName ; //Ad…" at bounding box center [453, 420] width 760 height 430
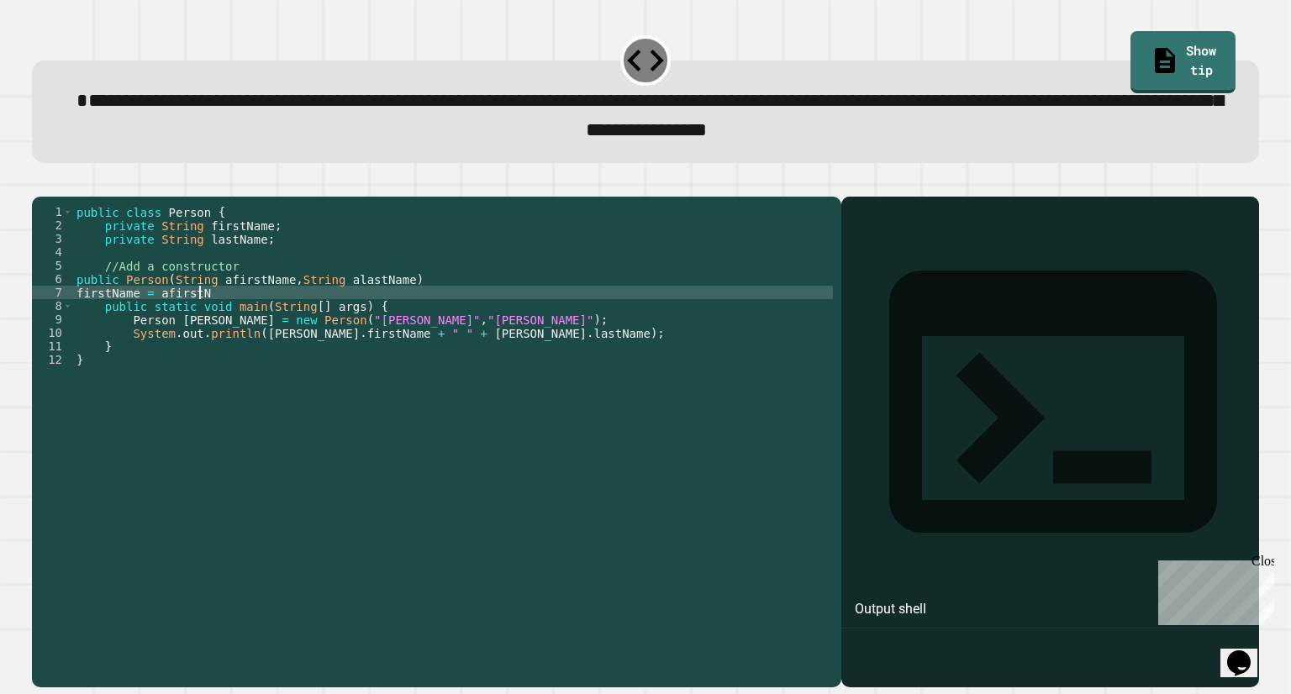
scroll to position [0, 8]
type textarea "**********"
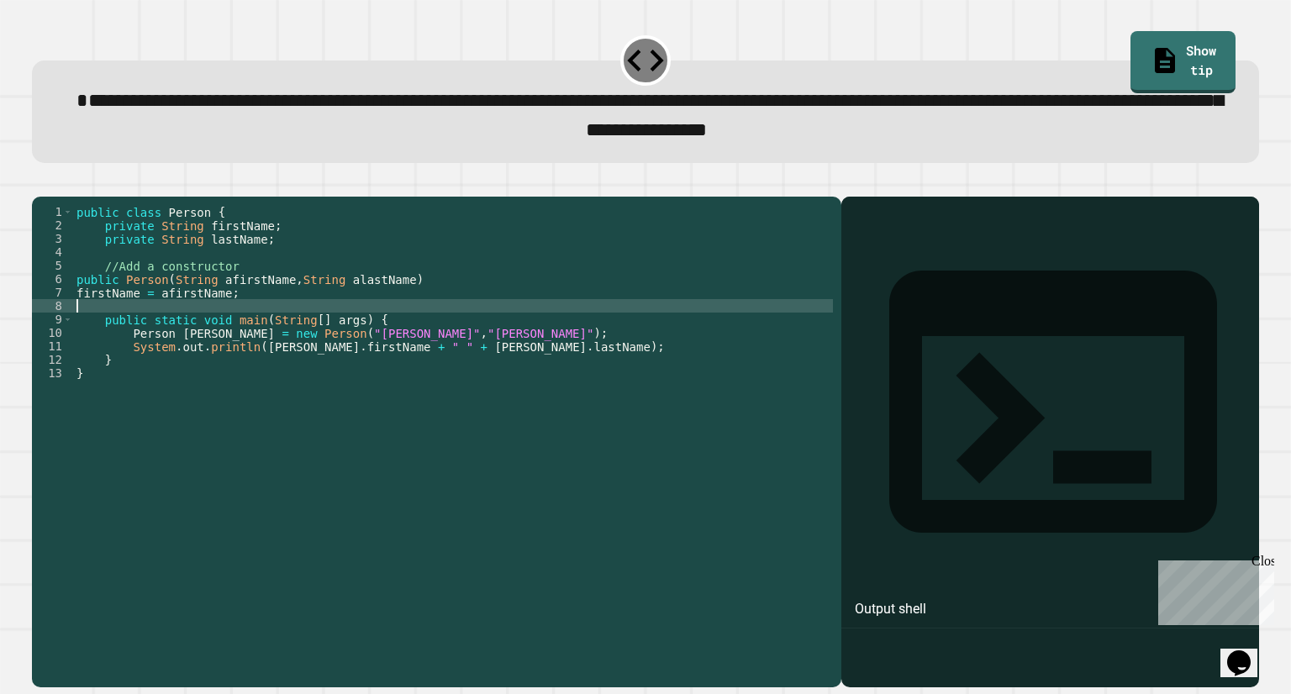
scroll to position [0, 0]
type textarea "*"
click at [56, 196] on icon "button" at bounding box center [51, 193] width 9 height 12
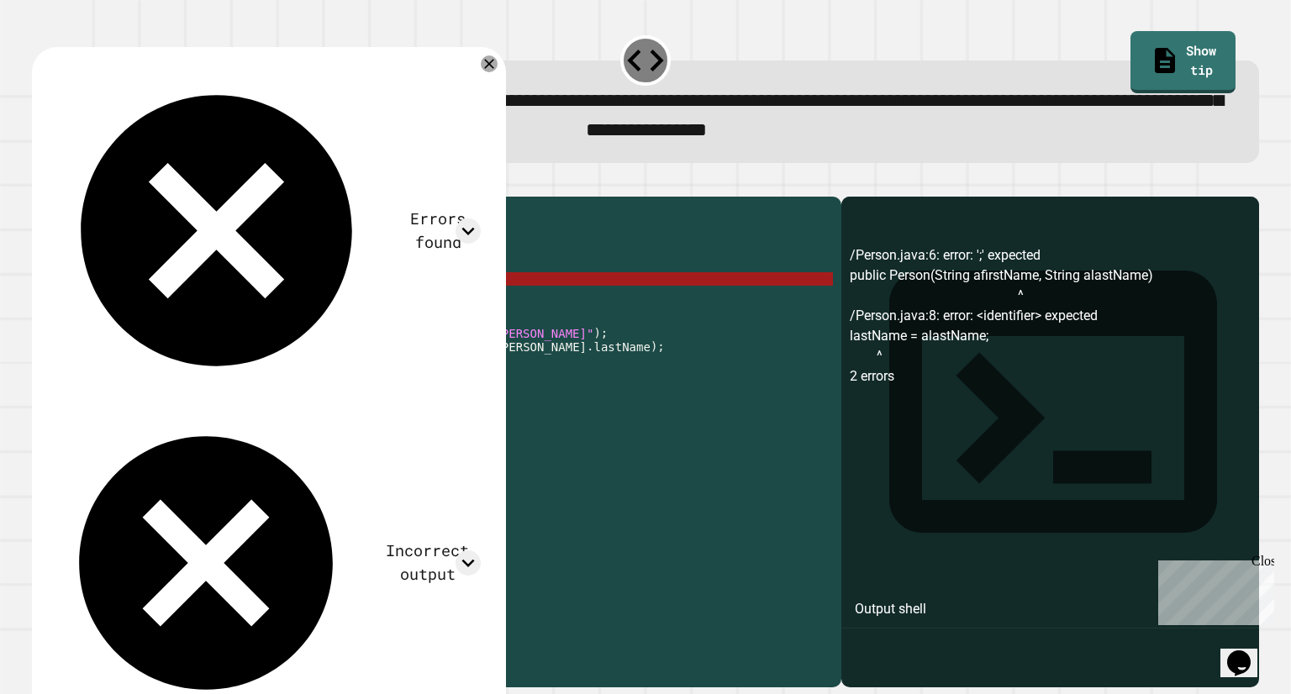
drag, startPoint x: 81, startPoint y: 303, endPoint x: 431, endPoint y: 300, distance: 350.4
click at [431, 300] on div "public class Person { private String firstName ; private String lastName ; //Ad…" at bounding box center [453, 420] width 760 height 430
click at [429, 305] on div "public class Person { private String firstName ; private String lastName ; //Ad…" at bounding box center [453, 406] width 760 height 403
click at [437, 303] on div "public class Person { private String firstName ; private String lastName ; //Ad…" at bounding box center [453, 420] width 760 height 430
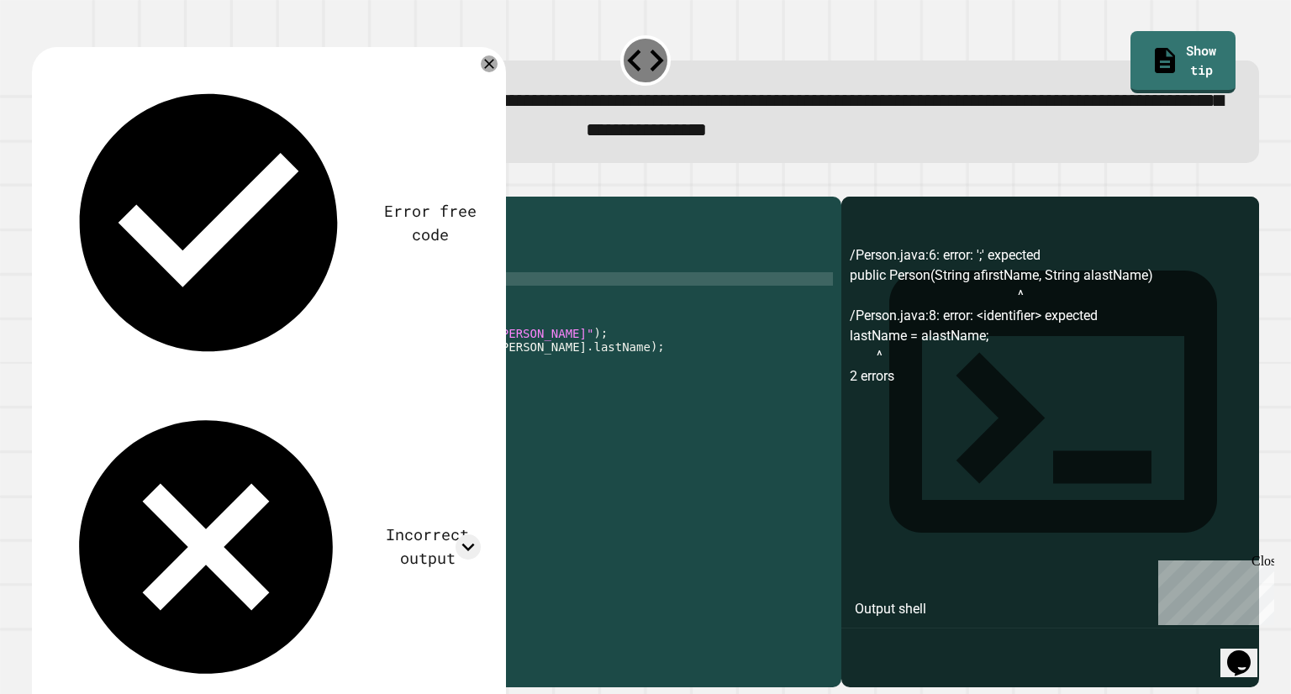
scroll to position [0, 22]
click at [272, 334] on div "public class Person { private String firstName ; private String lastName ; //Ad…" at bounding box center [453, 420] width 760 height 430
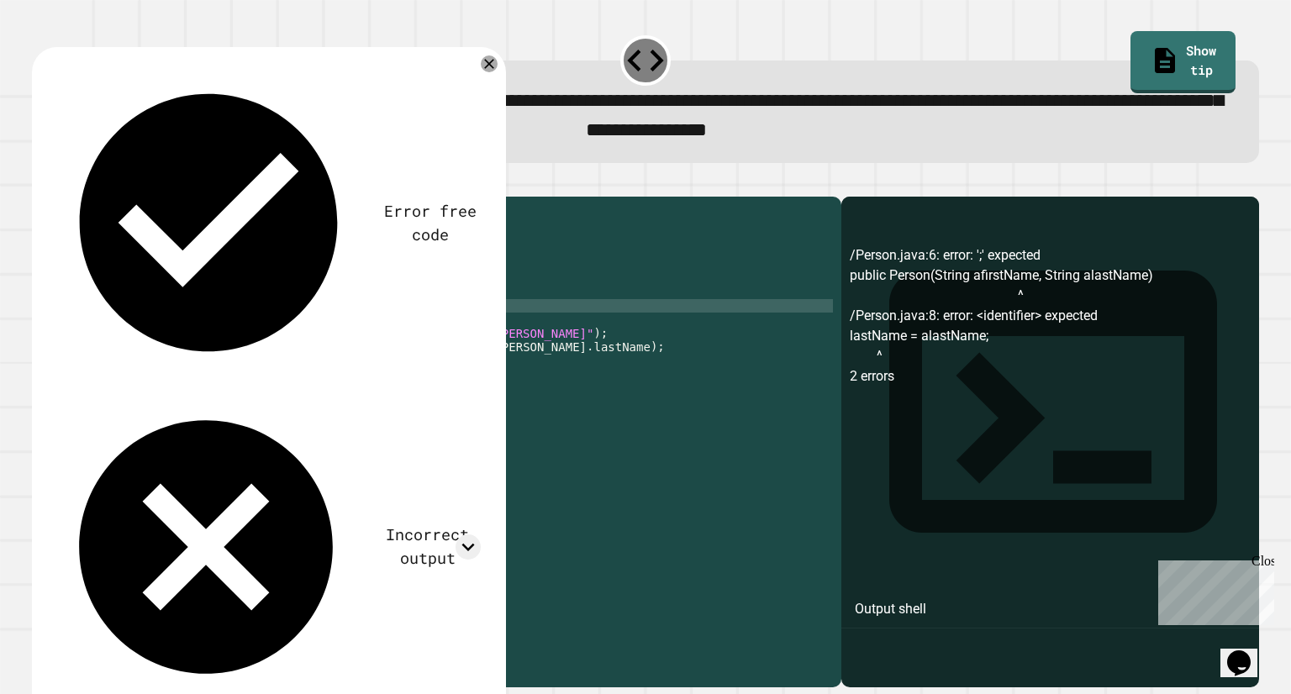
type textarea "**********"
type textarea "*"
click at [40, 182] on icon "button" at bounding box center [40, 182] width 0 height 0
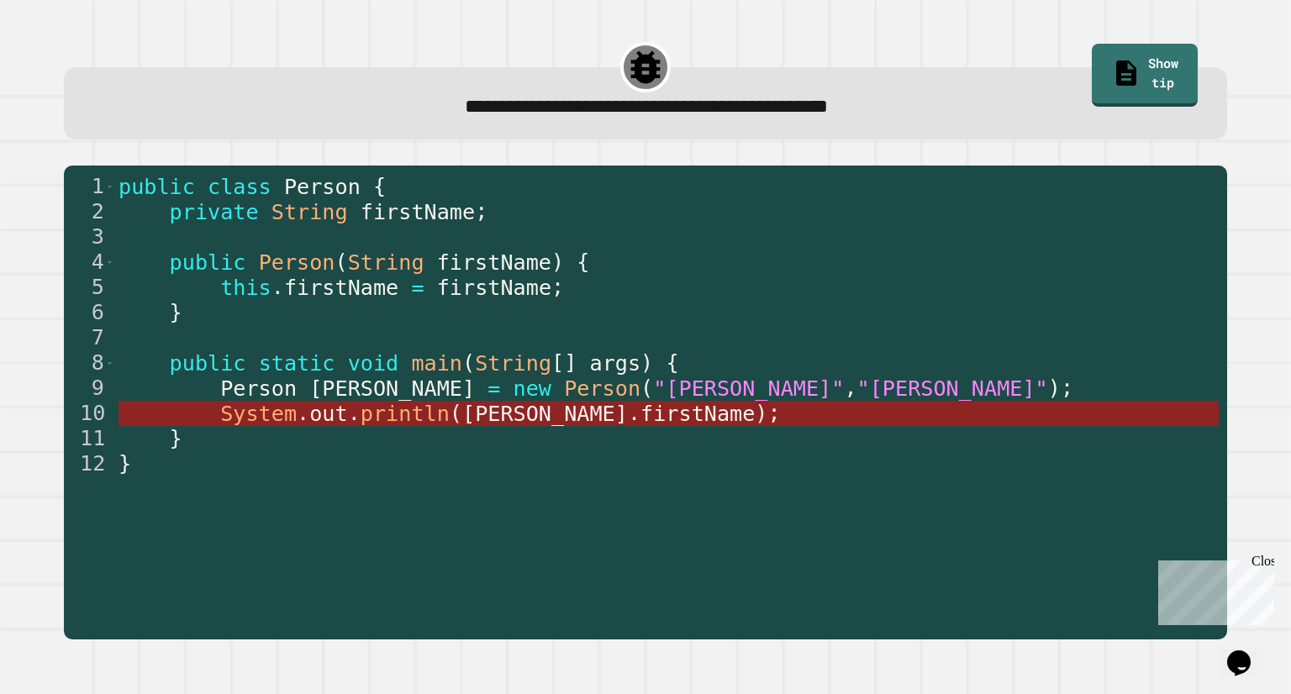
click at [467, 414] on span "alice" at bounding box center [545, 414] width 166 height 24
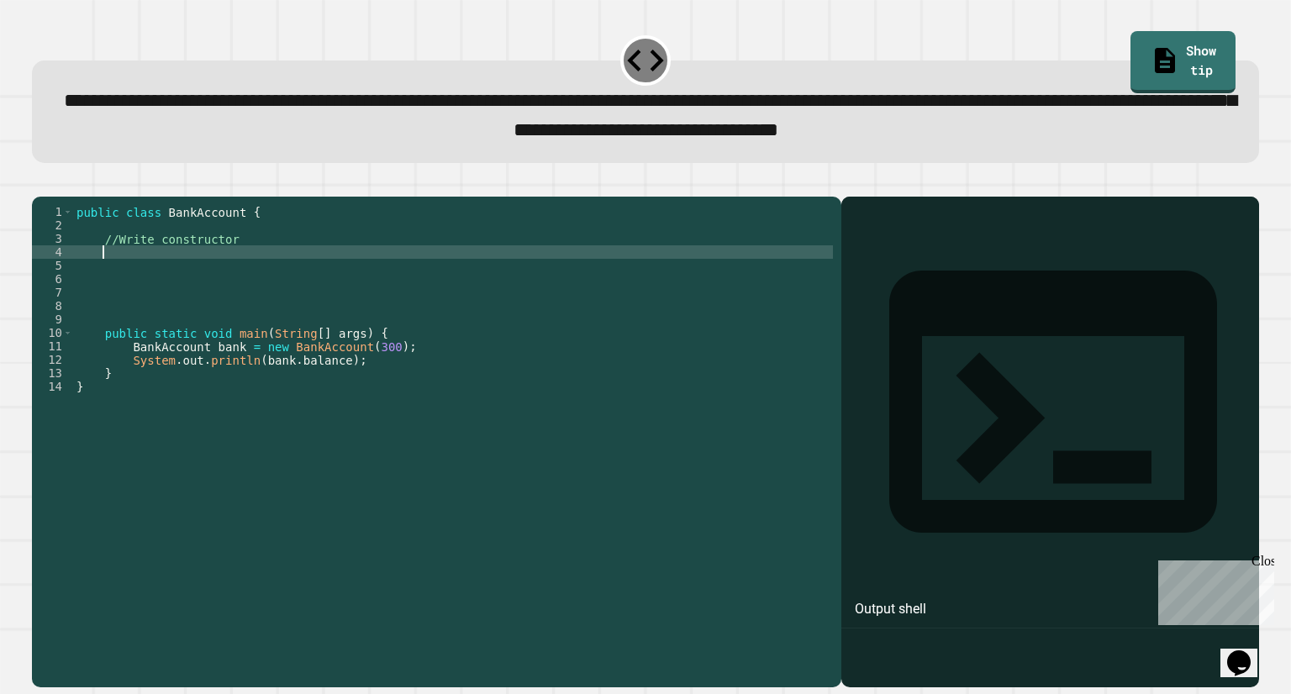
click at [201, 280] on div "public class BankAccount { //Write constructor public static void main ( String…" at bounding box center [453, 420] width 760 height 430
type textarea "**********"
click at [155, 245] on div "public class BankAccount { //Write constructor public balance public static voi…" at bounding box center [453, 420] width 760 height 430
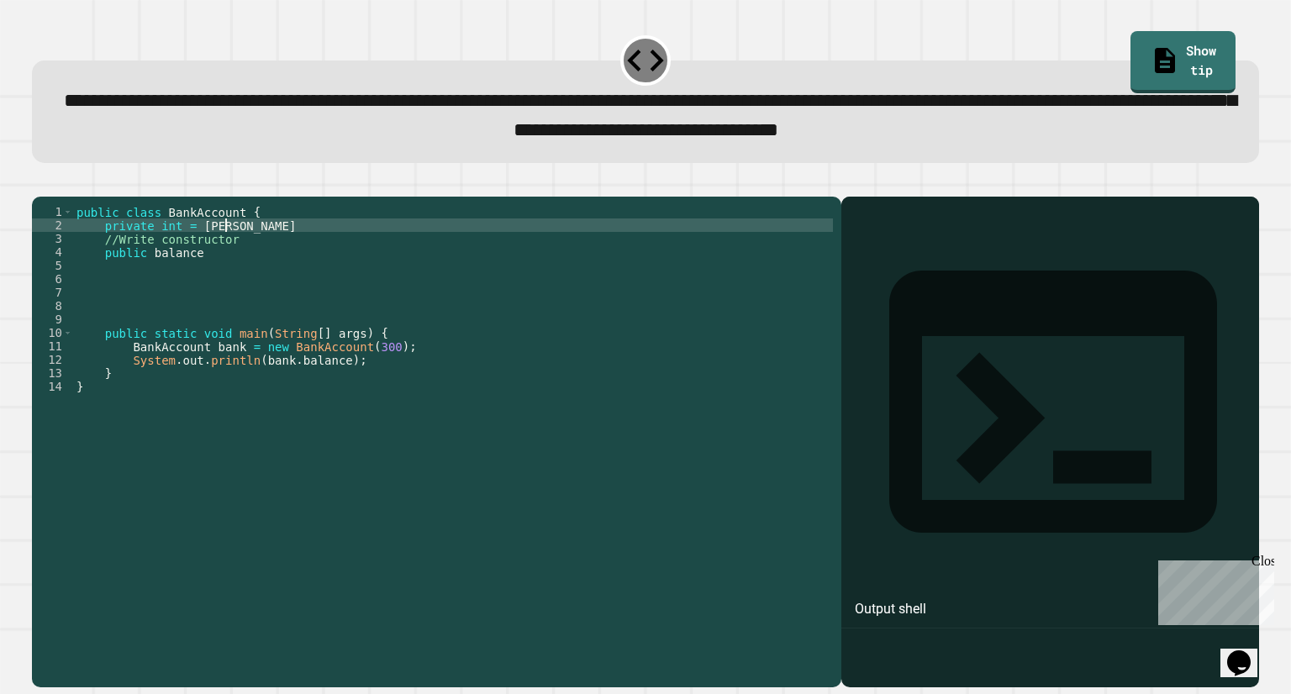
scroll to position [0, 10]
click at [216, 246] on div "public class BankAccount { private int = balance //Write constructor public bal…" at bounding box center [453, 420] width 760 height 430
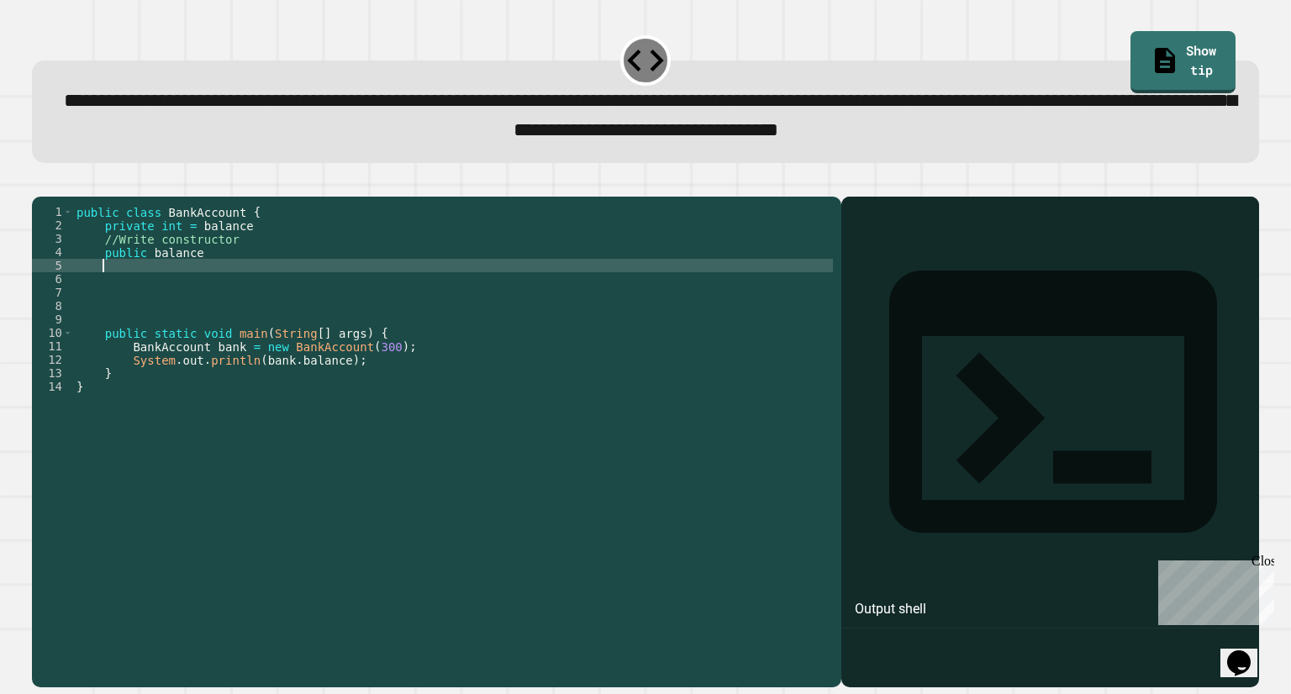
click at [168, 287] on div "public class BankAccount { private int = balance //Write constructor public bal…" at bounding box center [453, 420] width 760 height 430
click at [171, 281] on div "public class BankAccount { private int = balance //Write constructor public bal…" at bounding box center [453, 420] width 760 height 430
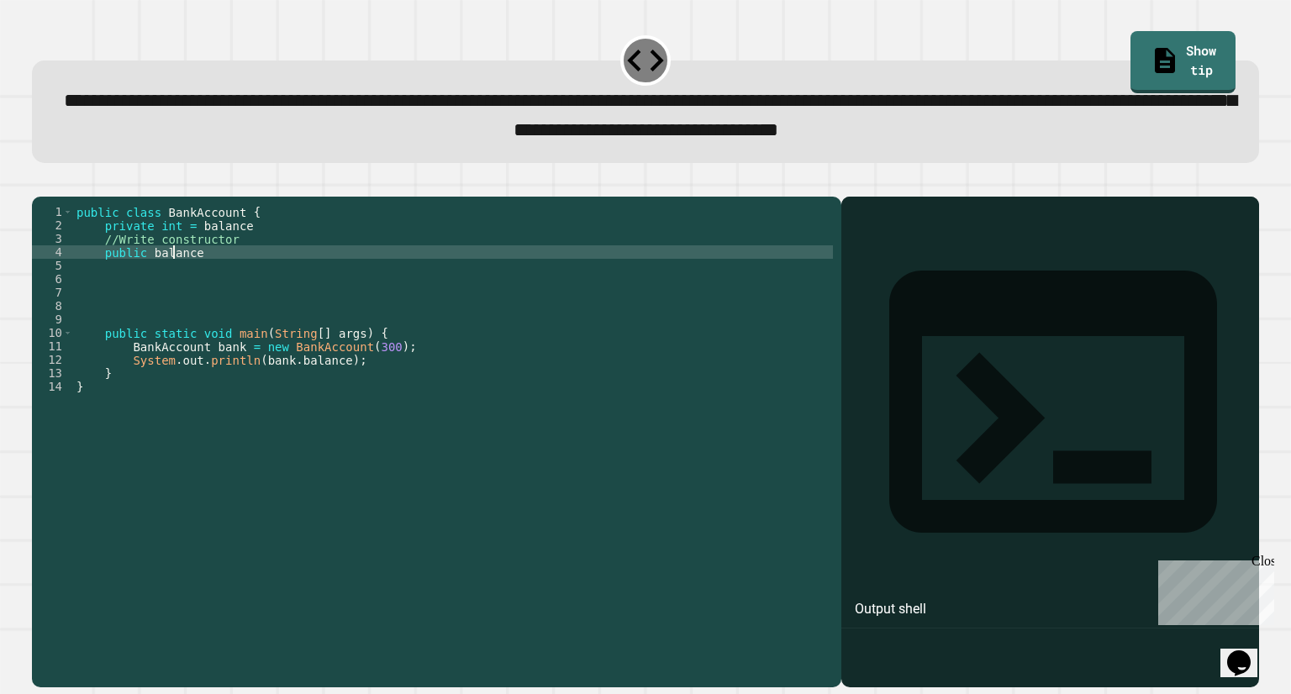
click at [171, 281] on div "public class BankAccount { private int = balance //Write constructor public bal…" at bounding box center [453, 420] width 760 height 430
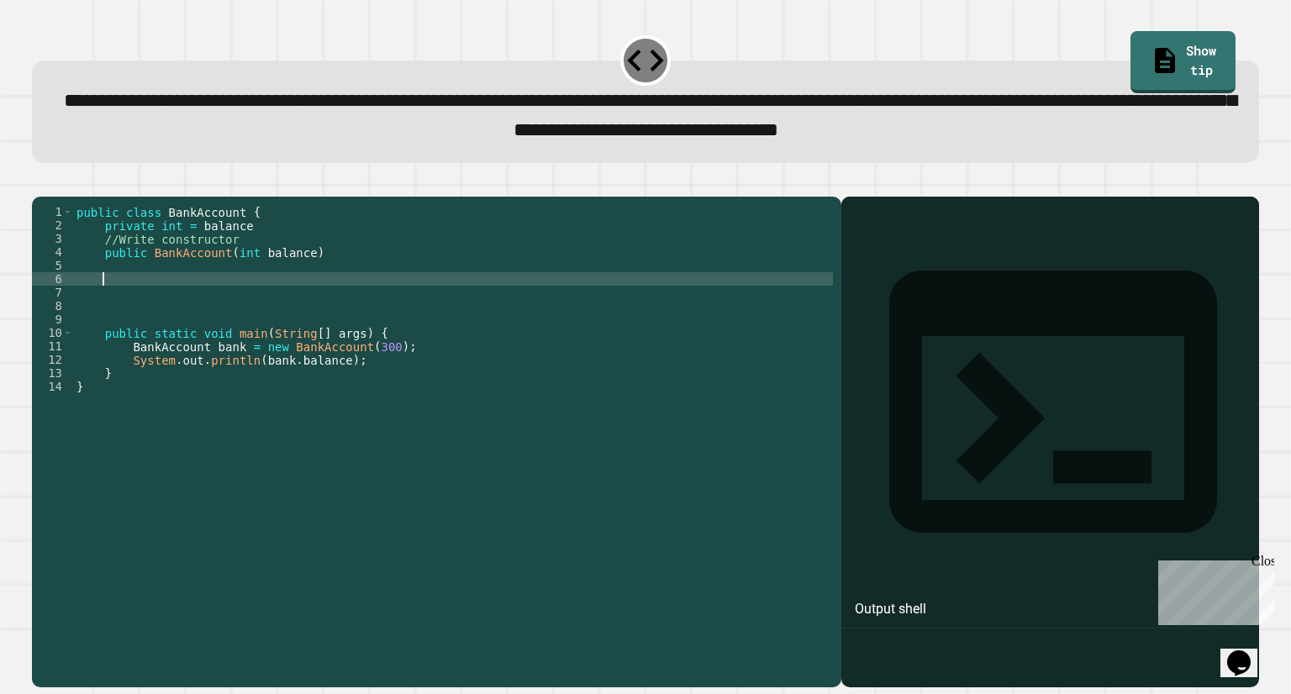
click at [208, 300] on div "public class BankAccount { private int = balance //Write constructor public Ban…" at bounding box center [453, 420] width 760 height 430
click at [252, 281] on div "public class BankAccount { private int = balance //Write constructor public Ban…" at bounding box center [453, 420] width 760 height 430
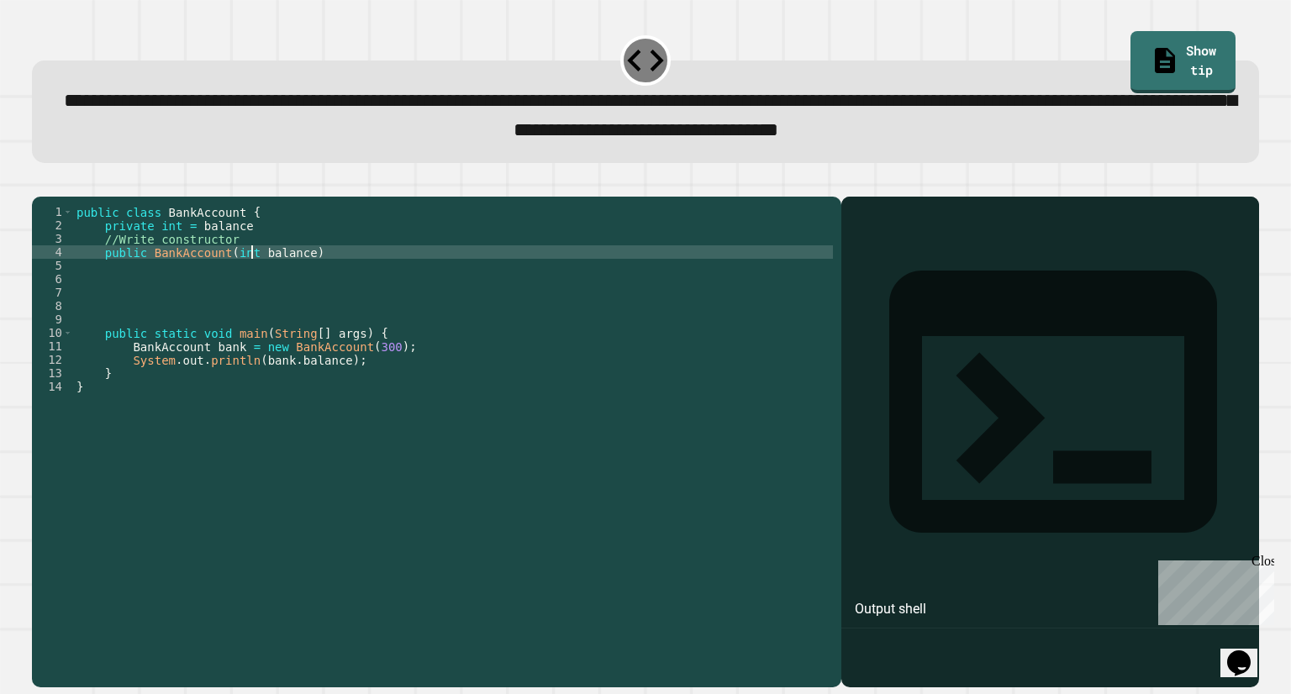
type textarea "**********"
click at [254, 295] on div "public class BankAccount { private int = balance //Write constructor public Ban…" at bounding box center [453, 420] width 760 height 430
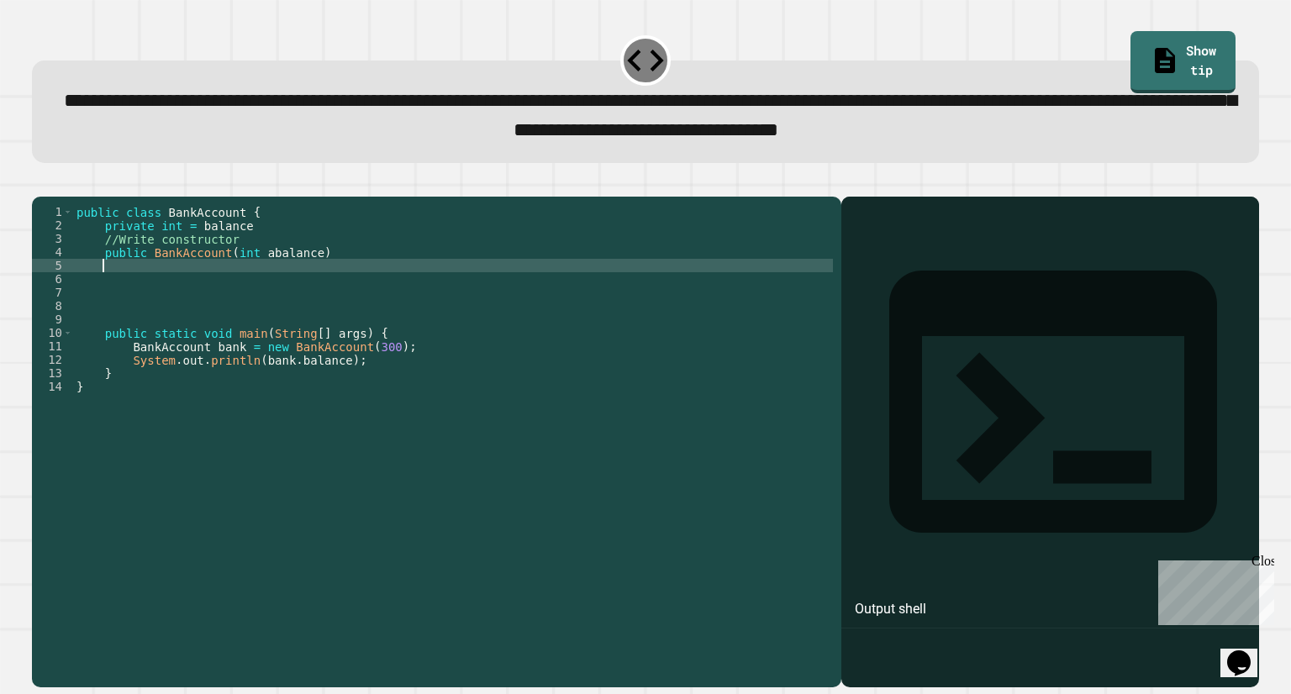
scroll to position [0, 0]
type textarea "*"
click at [54, 196] on icon "button" at bounding box center [51, 193] width 9 height 12
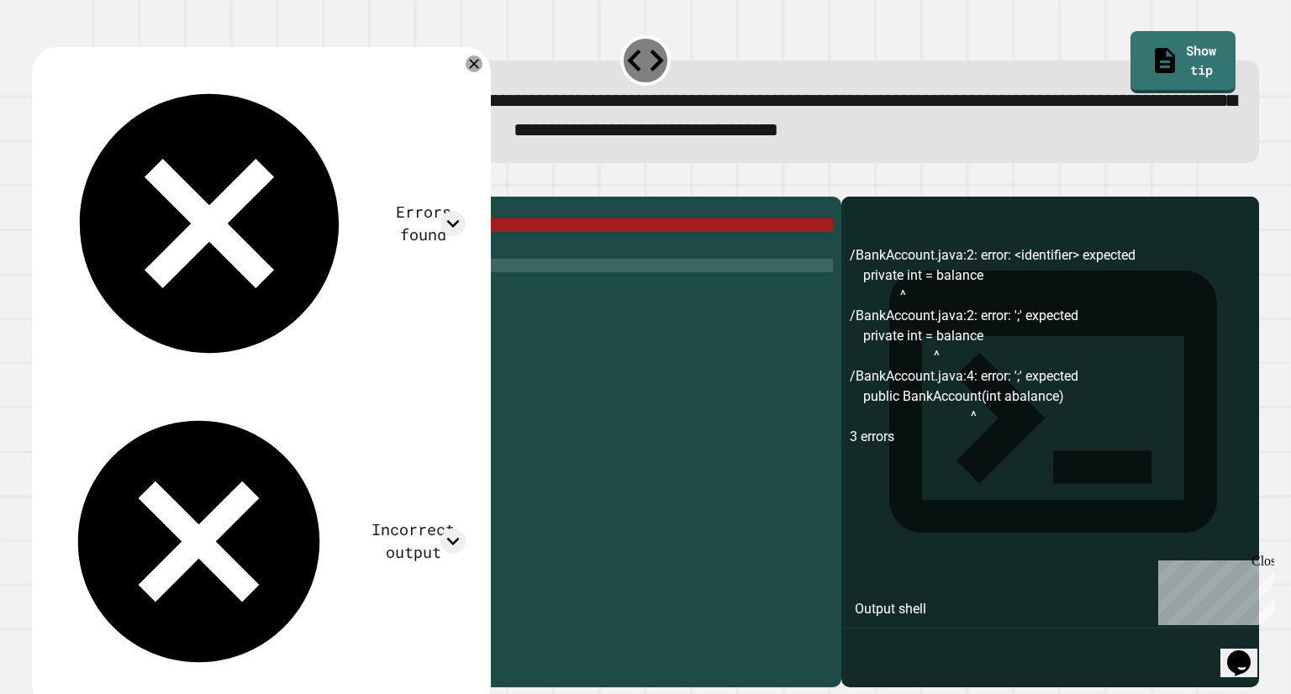
click at [261, 254] on div "public class BankAccount { private int = balance //Write constructor public Ban…" at bounding box center [453, 420] width 760 height 430
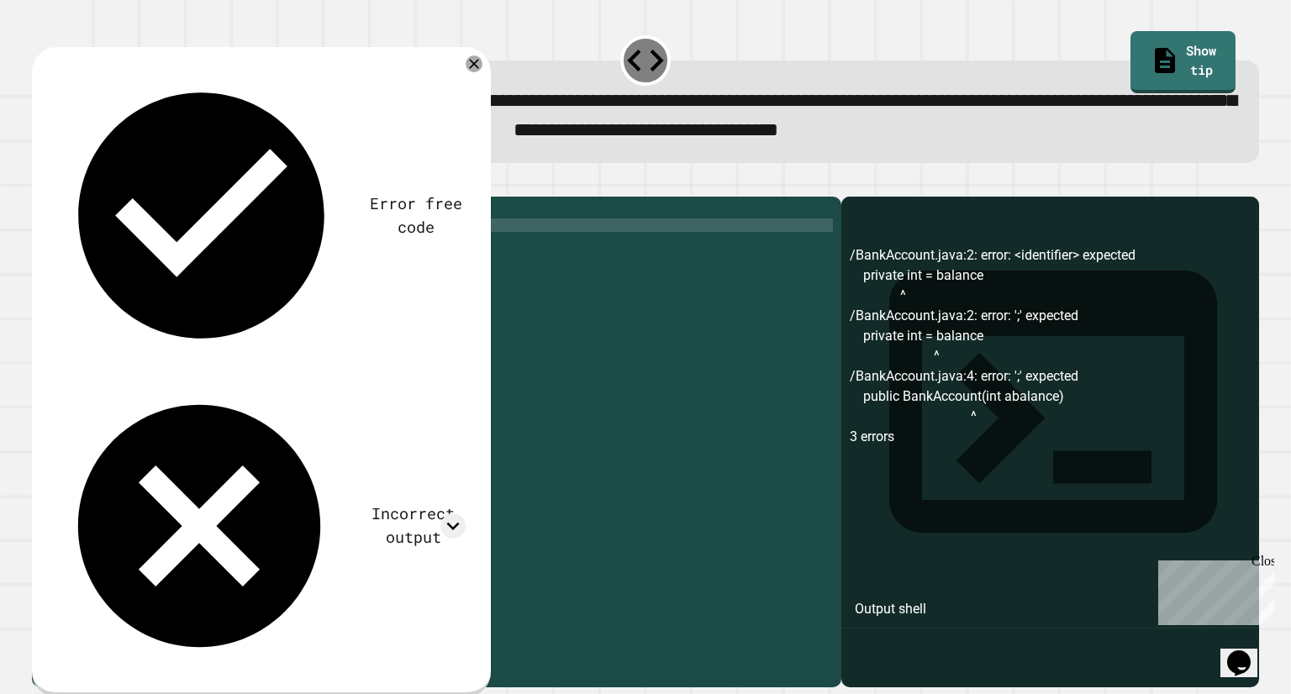
scroll to position [0, 10]
click at [232, 276] on div "public class BankAccount { private int = balance ; //Write constructor public B…" at bounding box center [453, 420] width 760 height 430
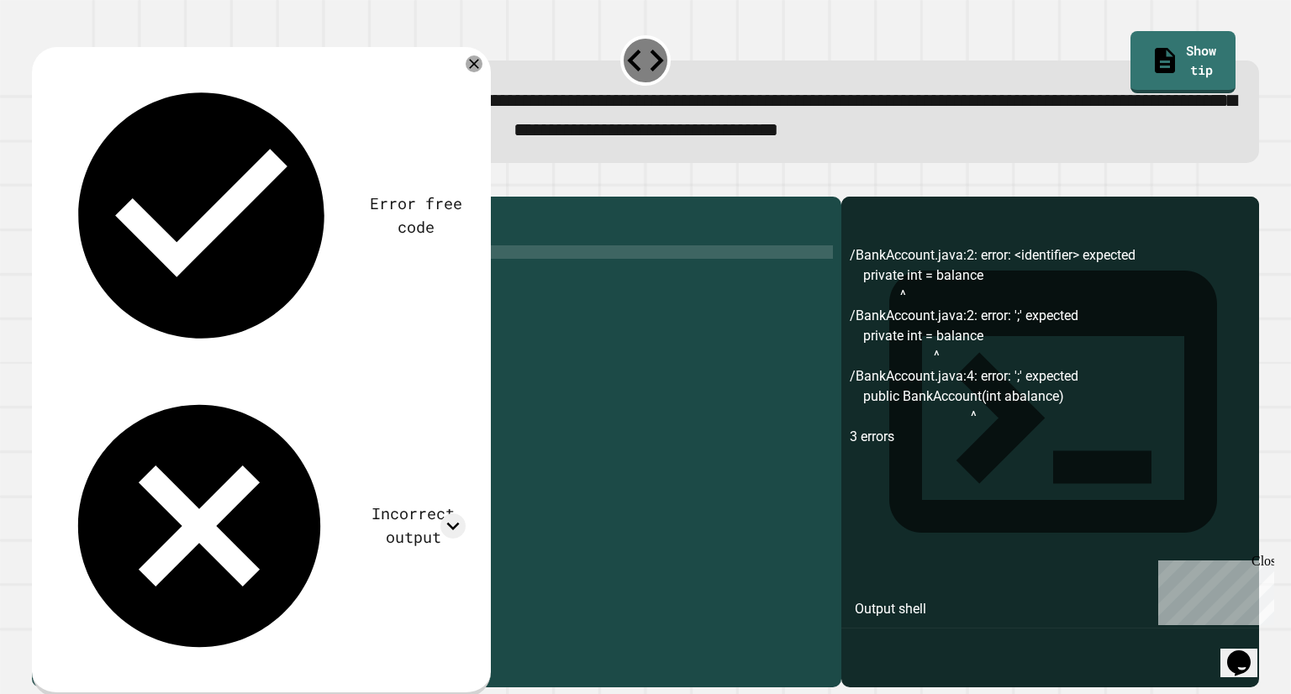
scroll to position [0, 13]
click at [44, 184] on div at bounding box center [645, 186] width 1226 height 20
click at [40, 182] on icon "button" at bounding box center [40, 182] width 0 height 0
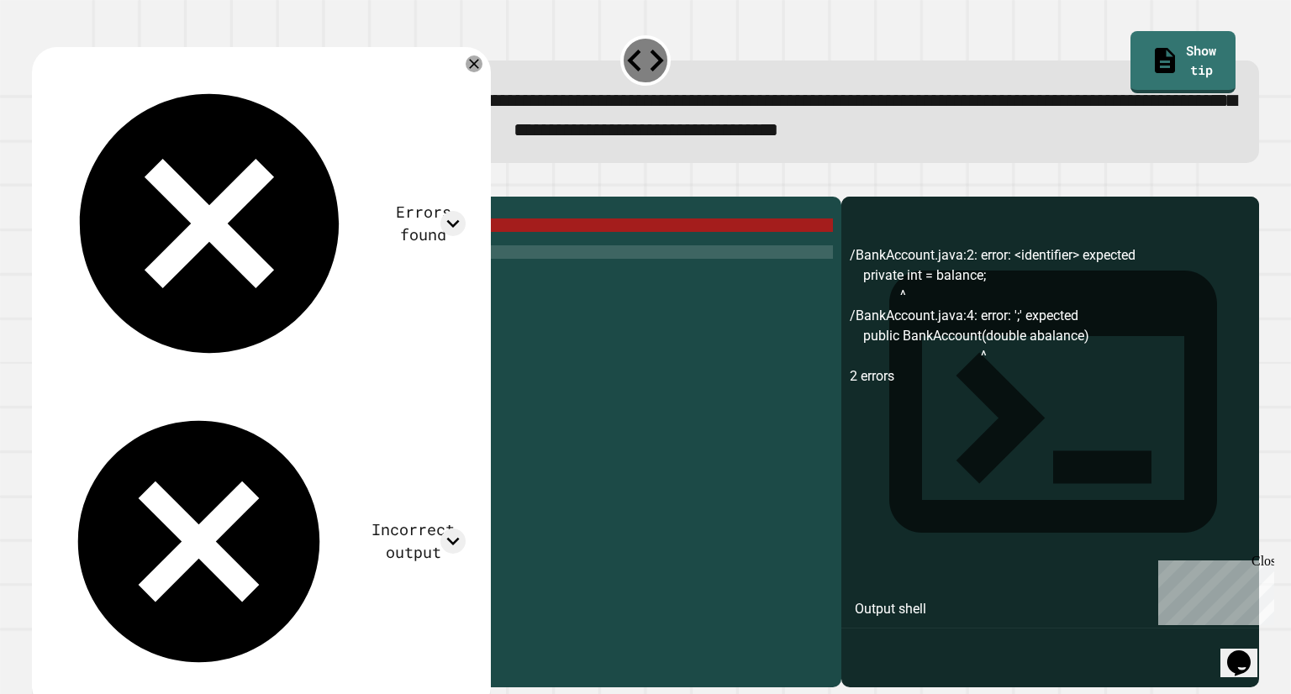
click at [241, 278] on div "public class BankAccount { private int = balance ; //Write constructor public B…" at bounding box center [453, 420] width 760 height 430
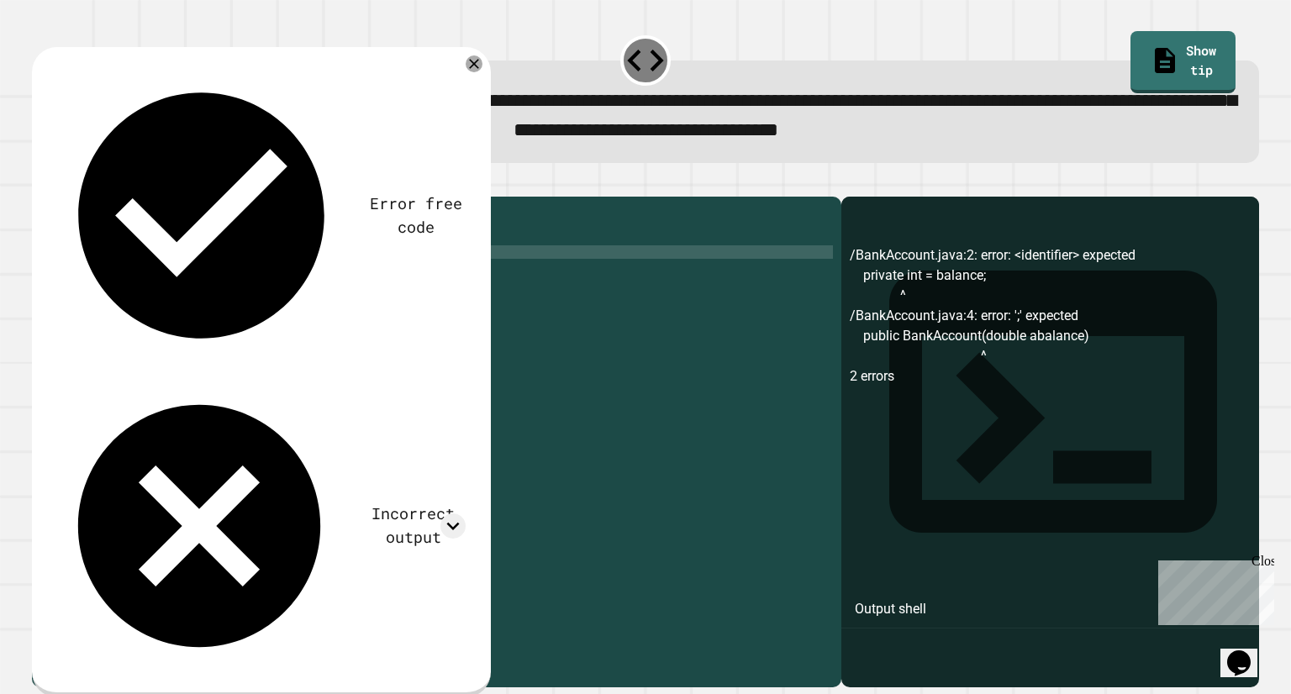
scroll to position [0, 12]
click at [127, 254] on div "public class BankAccount { private int = balance ; //Write constructor public B…" at bounding box center [453, 420] width 760 height 430
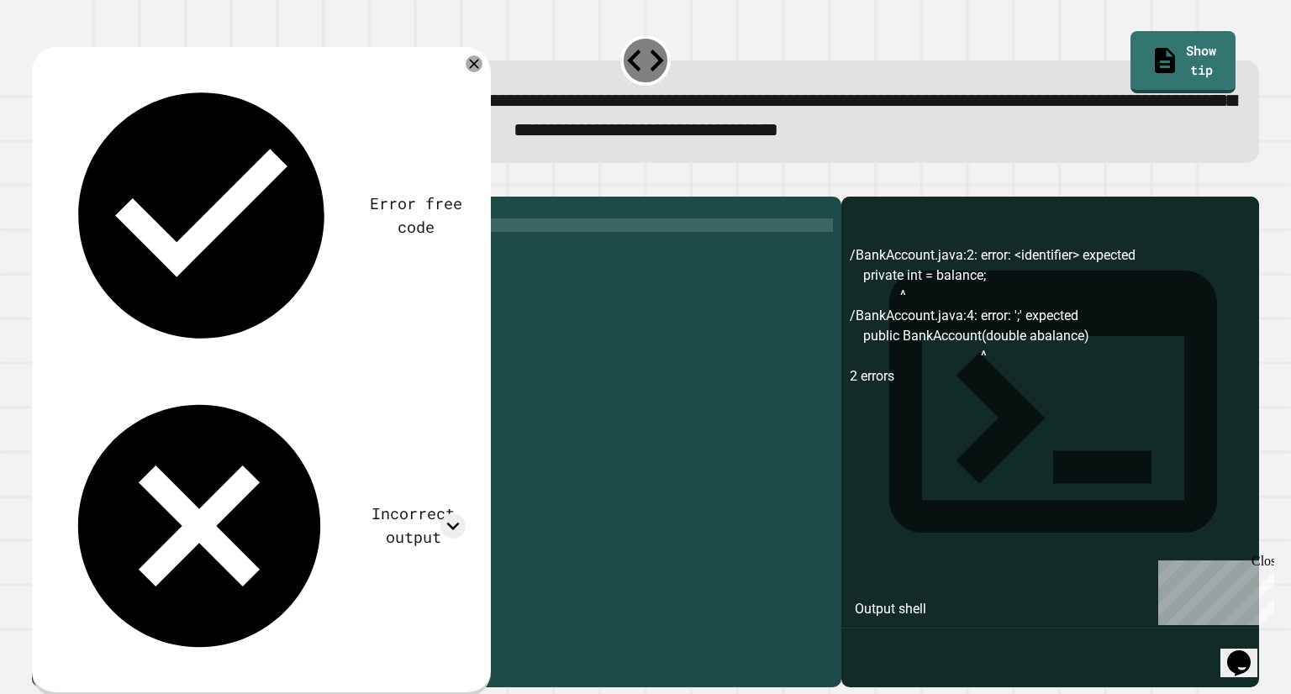
scroll to position [0, 3]
click at [229, 250] on div "public class BankAccount { public int = balance ; //Write constructor public Ba…" at bounding box center [453, 420] width 760 height 430
click at [331, 276] on div "public class BankAccount { public int = balance ( ) ; //Write constructor publi…" at bounding box center [453, 420] width 760 height 430
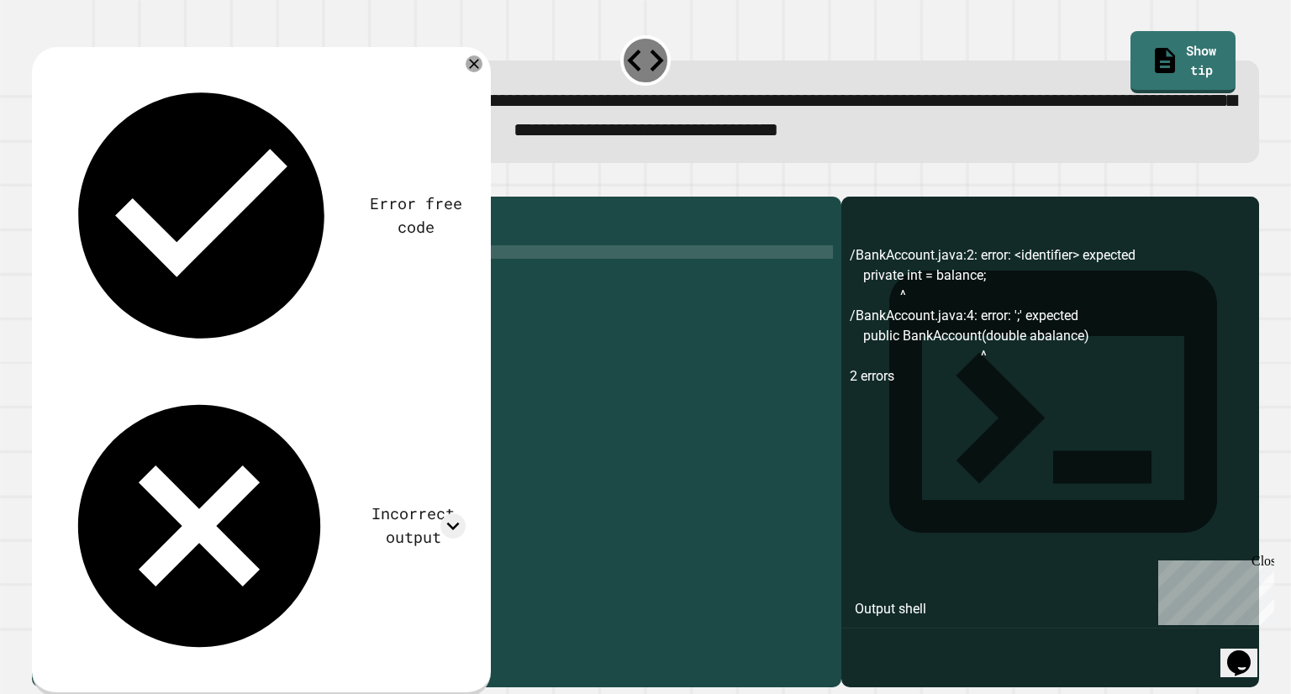
type textarea "**********"
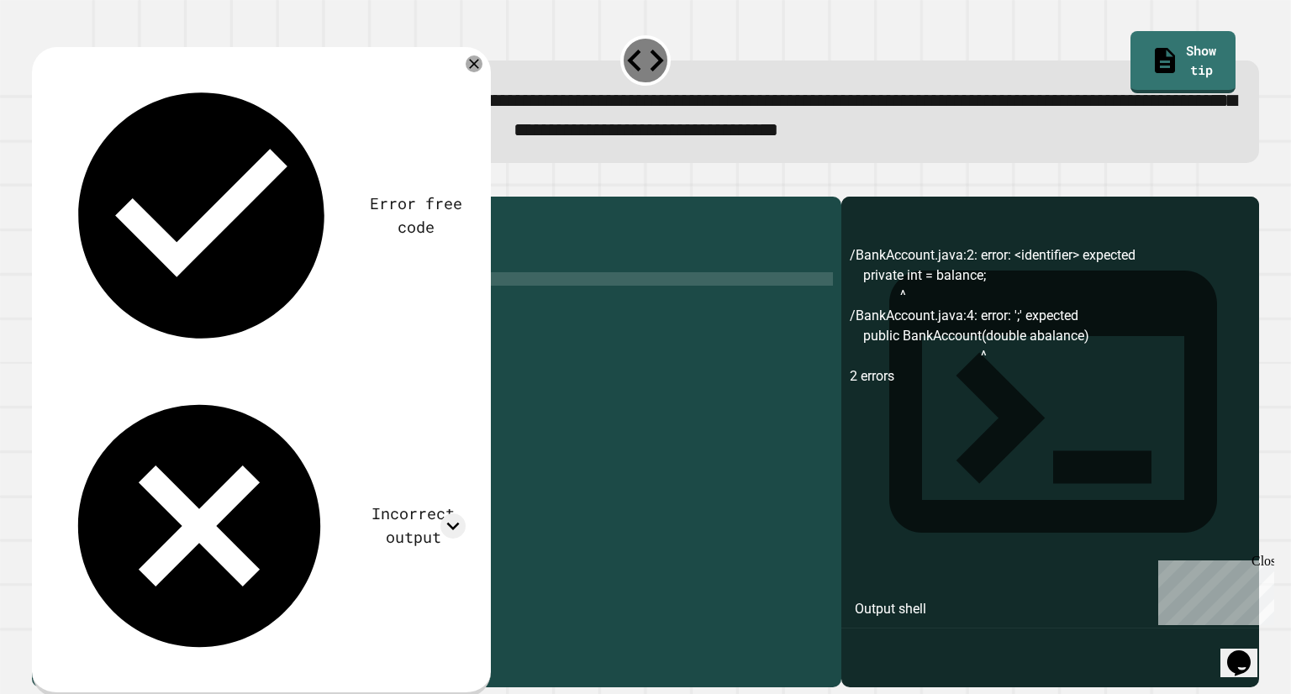
click at [333, 308] on div "public class BankAccount { public int = balance ( ) ; //Write constructor publi…" at bounding box center [453, 420] width 760 height 430
type textarea "*"
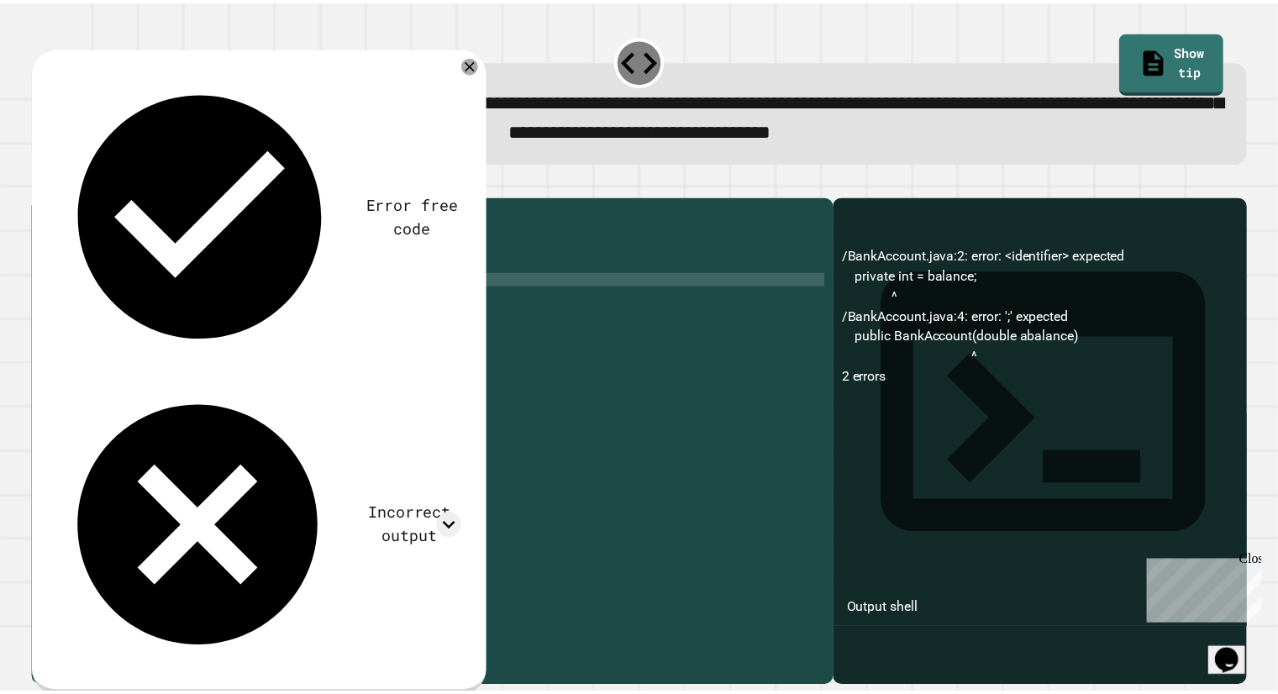
scroll to position [0, 1]
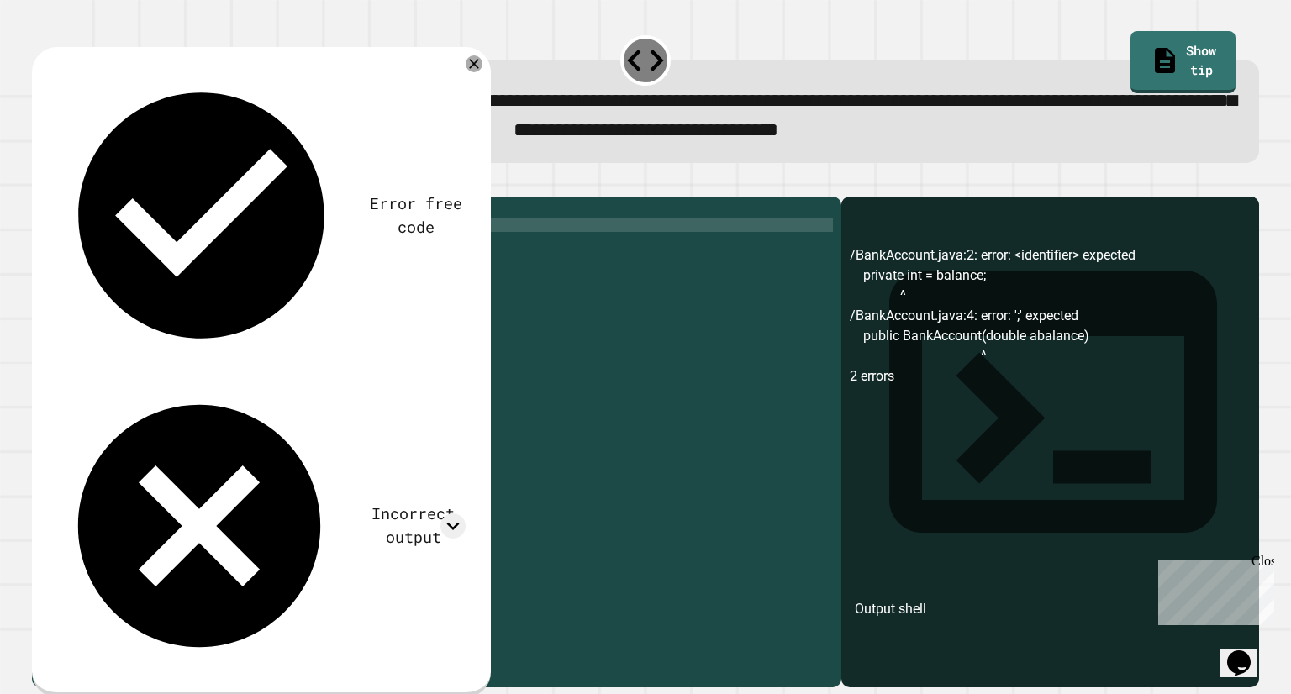
click at [243, 249] on div "public class BankAccount { public int = balance ( ) ; //Write constructor publi…" at bounding box center [453, 420] width 760 height 430
click at [40, 182] on icon "button" at bounding box center [40, 182] width 0 height 0
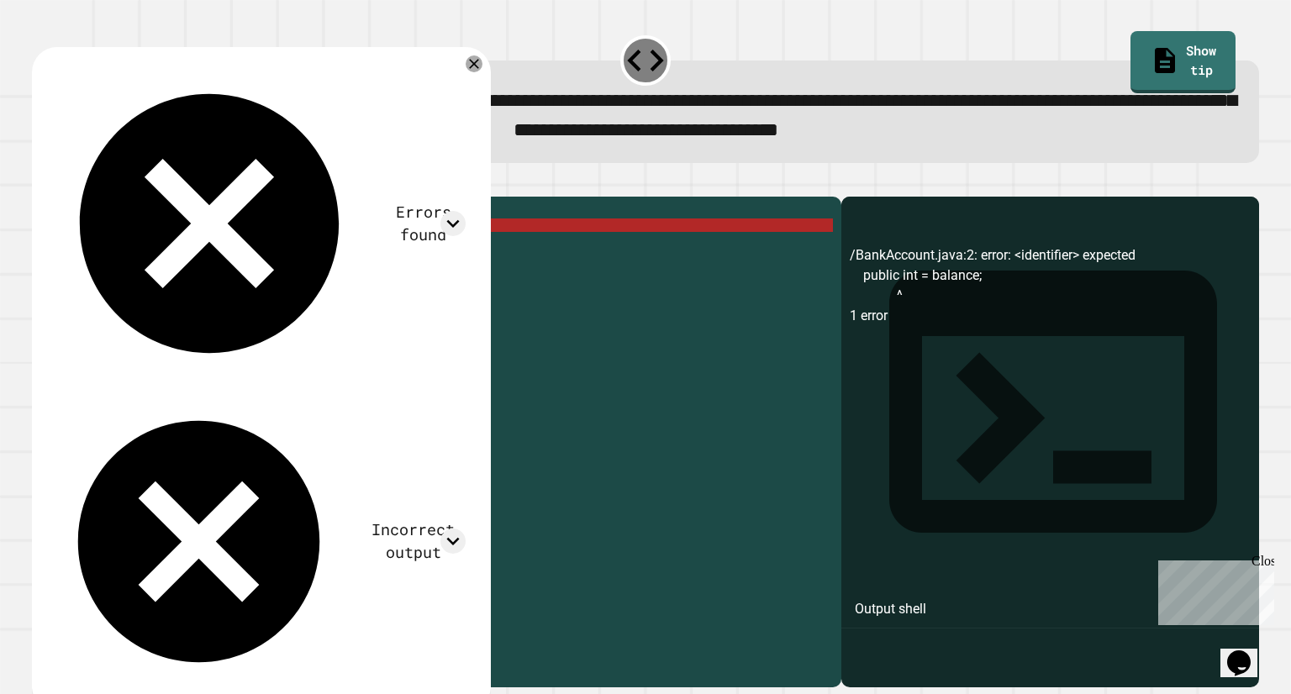
click at [178, 251] on div "public class BankAccount { public int = balance ; //Write constructor public Ba…" at bounding box center [453, 420] width 760 height 430
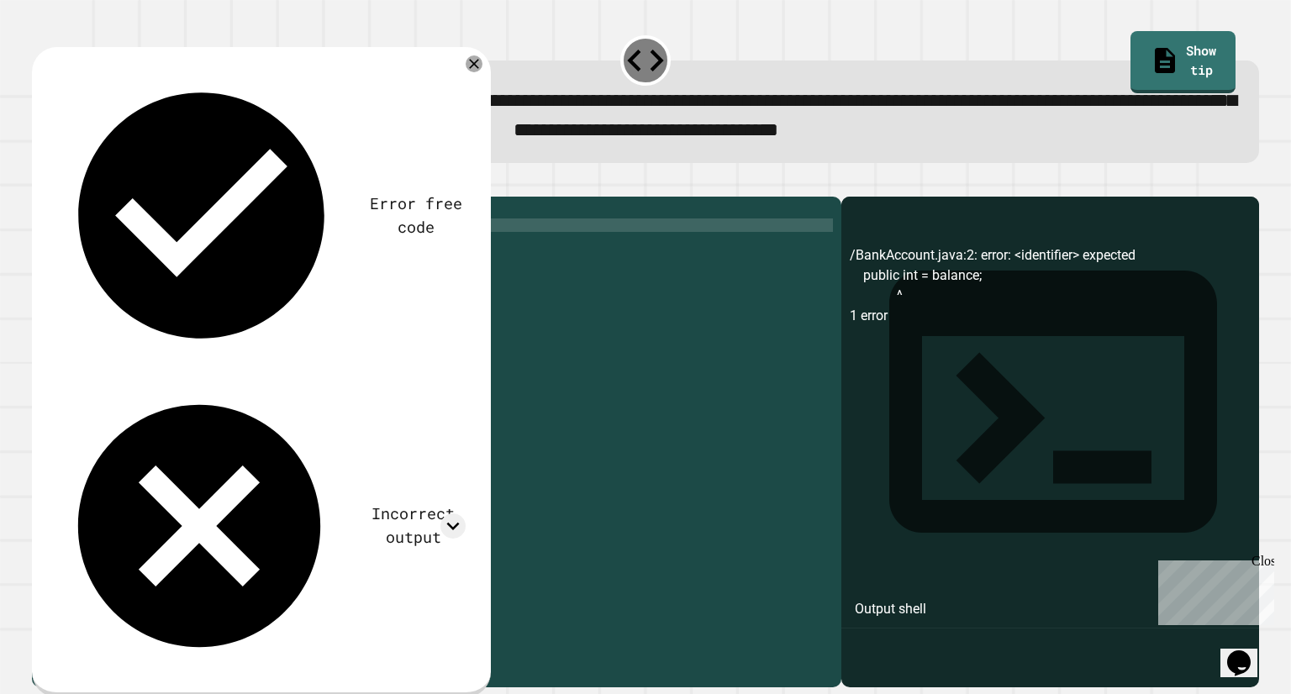
type textarea "**********"
click at [50, 180] on div at bounding box center [645, 186] width 1226 height 20
click at [40, 182] on icon "button" at bounding box center [40, 182] width 0 height 0
